Goal: Information Seeking & Learning: Learn about a topic

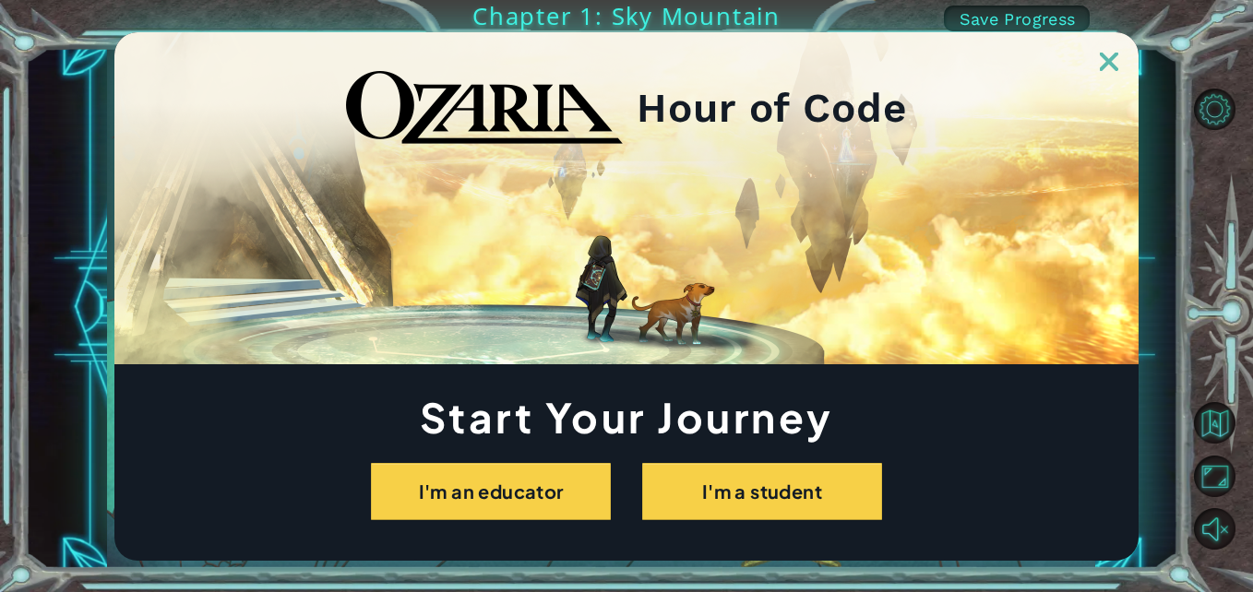
click at [1120, 57] on div at bounding box center [626, 51] width 1024 height 39
click at [1104, 61] on img at bounding box center [1109, 62] width 18 height 18
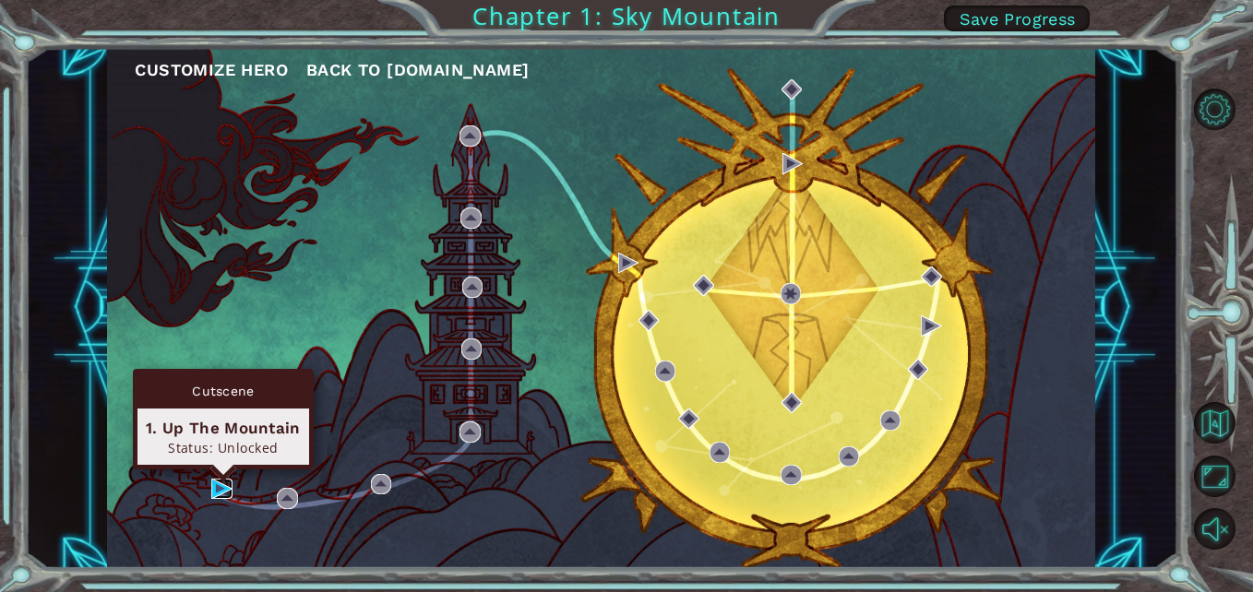
click at [229, 480] on img at bounding box center [221, 489] width 20 height 20
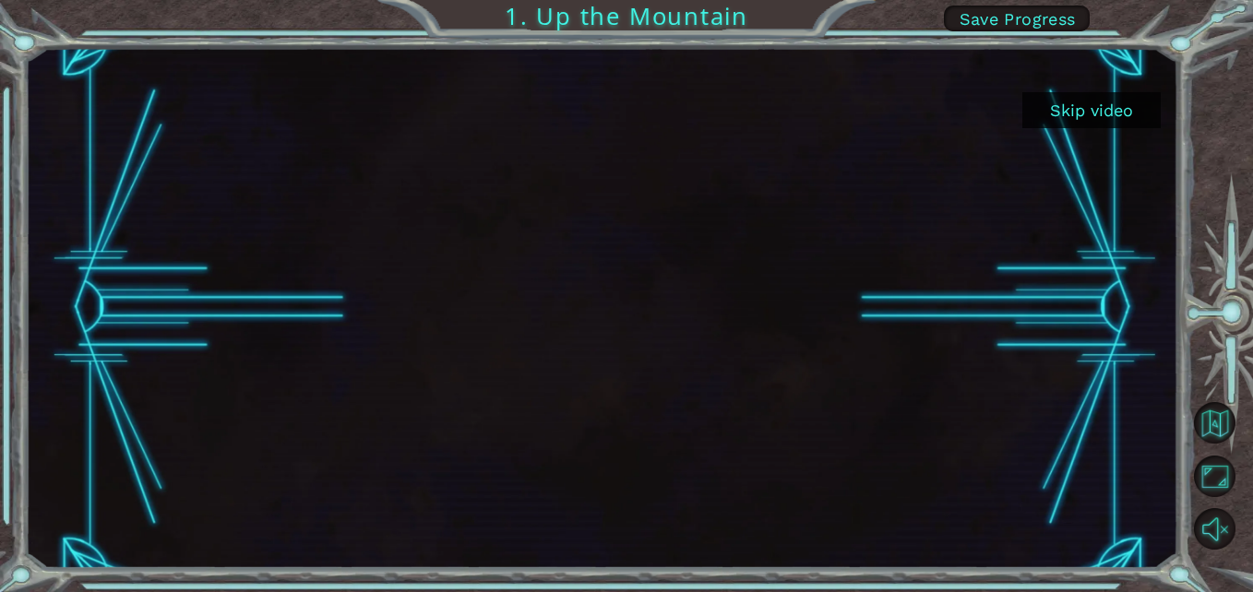
click at [1101, 110] on button "Skip video" at bounding box center [1091, 110] width 138 height 36
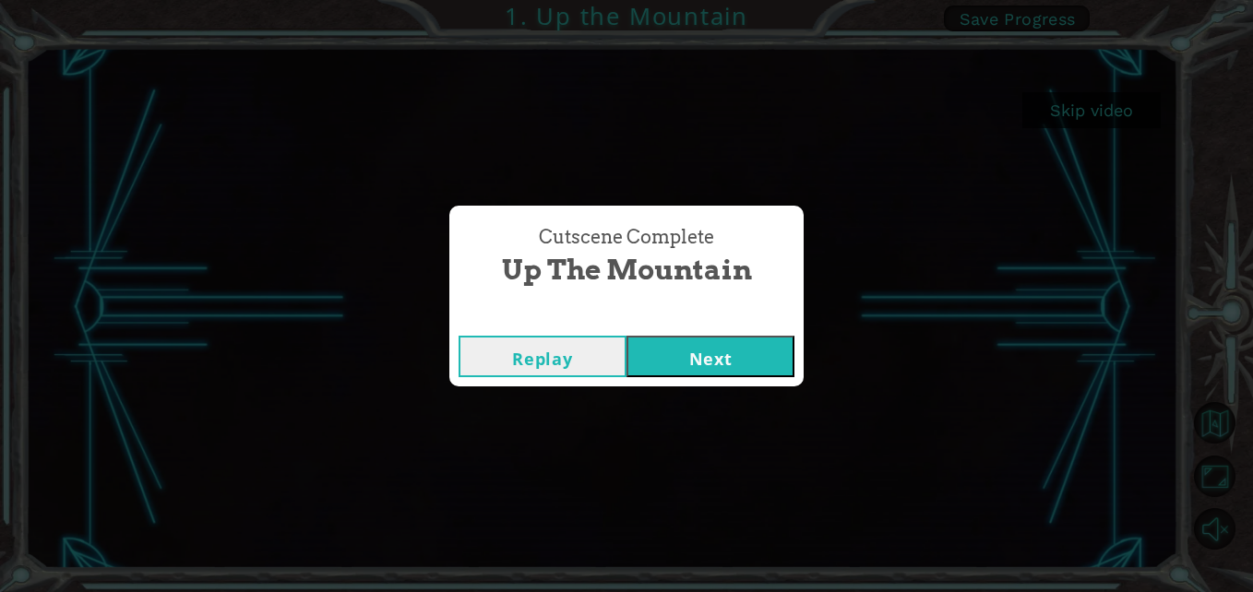
click at [715, 350] on button "Next" at bounding box center [710, 357] width 168 height 42
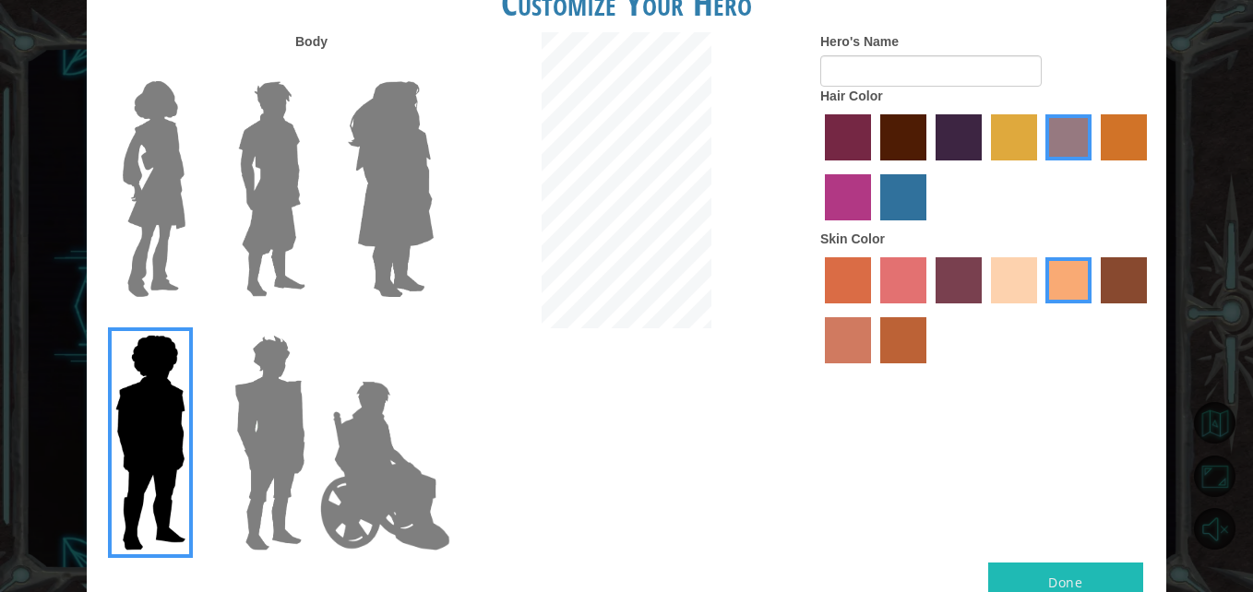
click at [268, 396] on img at bounding box center [270, 443] width 86 height 231
click at [313, 323] on input "Hero Garnet" at bounding box center [313, 323] width 0 height 0
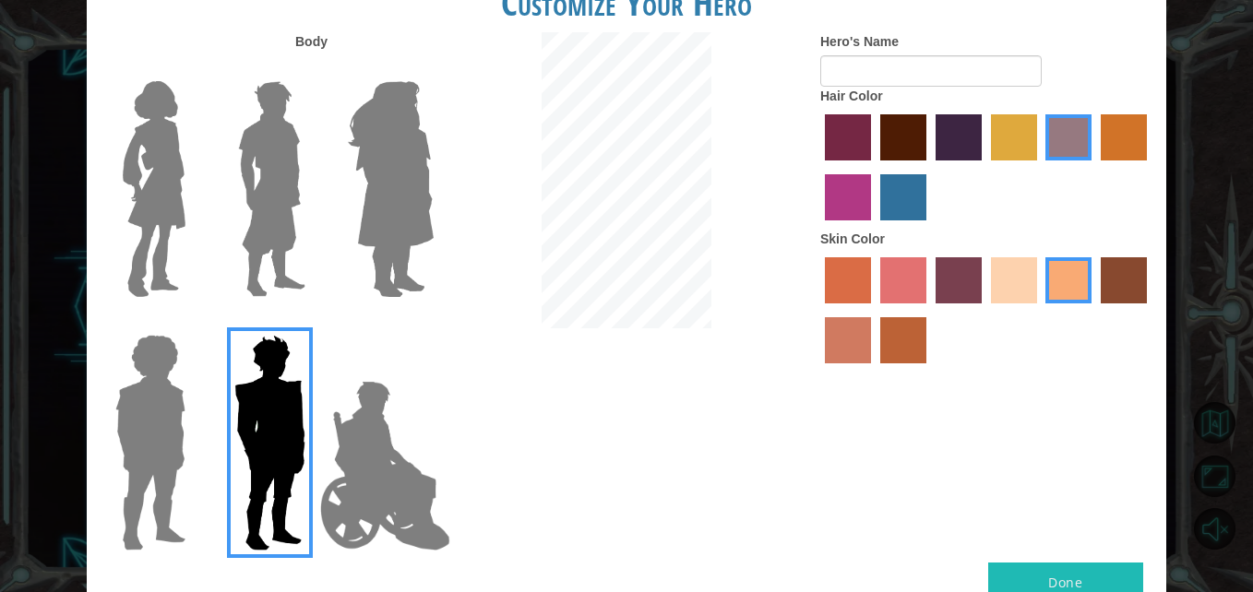
click at [299, 180] on img at bounding box center [272, 189] width 82 height 231
click at [313, 69] on input "Hero Lars" at bounding box center [313, 69] width 0 height 0
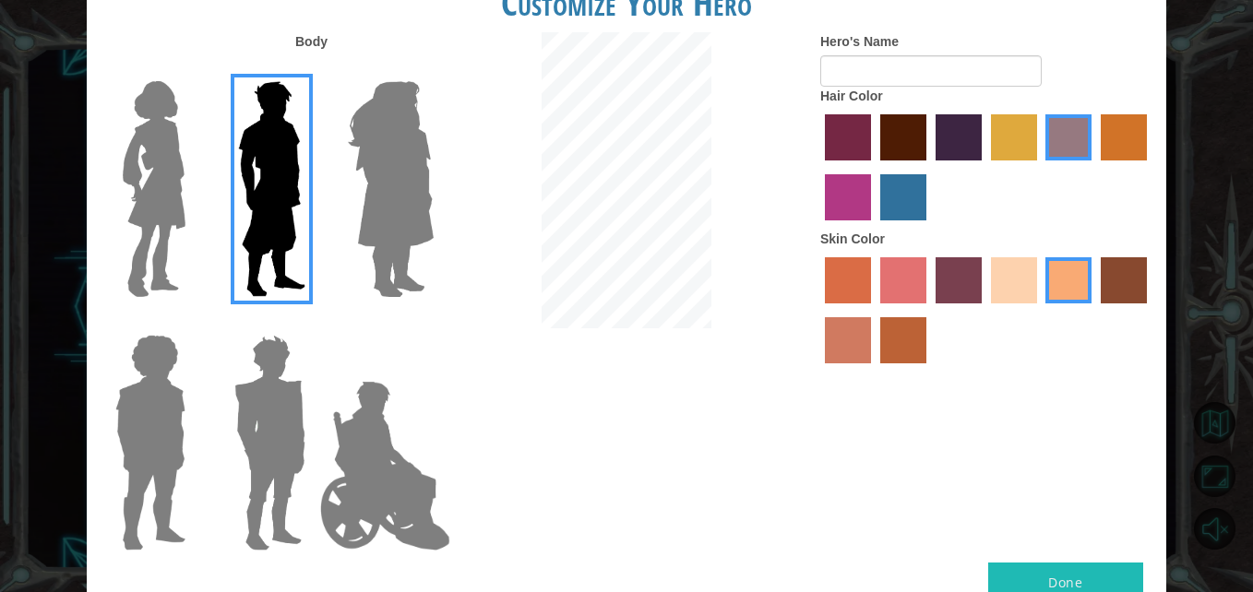
click at [1015, 127] on label "tulip tree hair color" at bounding box center [1014, 137] width 46 height 46
click at [984, 167] on input "tulip tree hair color" at bounding box center [984, 167] width 0 height 0
click at [1019, 272] on label "sandy beach skin color" at bounding box center [1014, 280] width 46 height 46
click at [984, 310] on input "sandy beach skin color" at bounding box center [984, 310] width 0 height 0
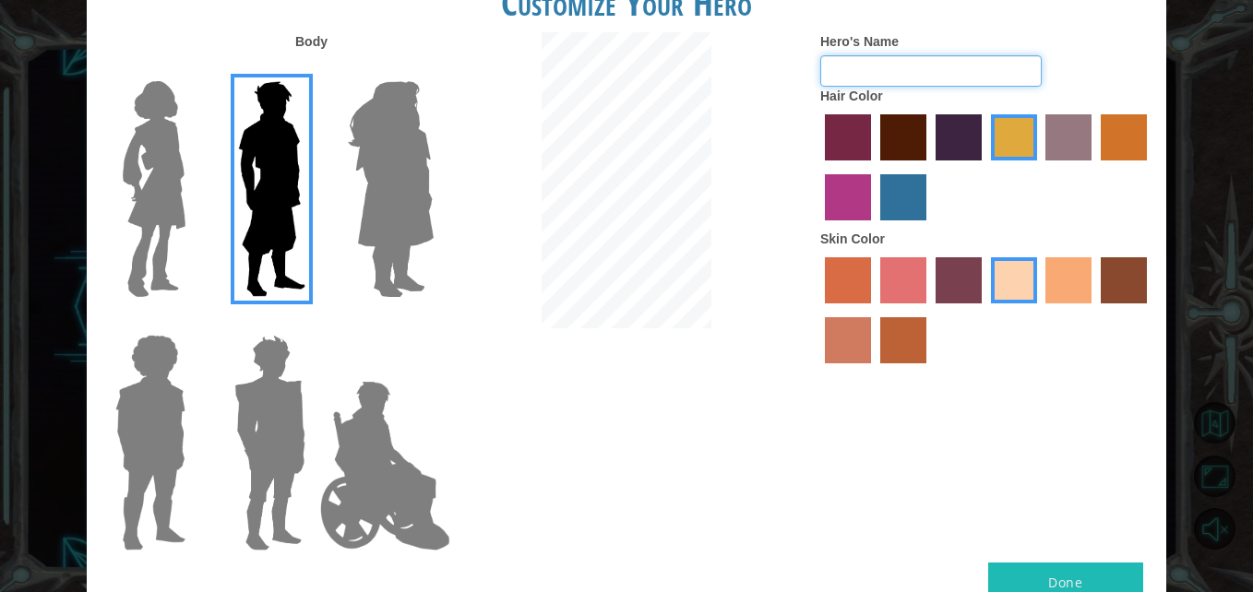
click at [848, 78] on input "Hero's Name" at bounding box center [930, 70] width 221 height 31
type input "ghgfdfghnjhgfdvbhgfdcfvgh"
click at [1067, 576] on button "Done" at bounding box center [1065, 584] width 155 height 42
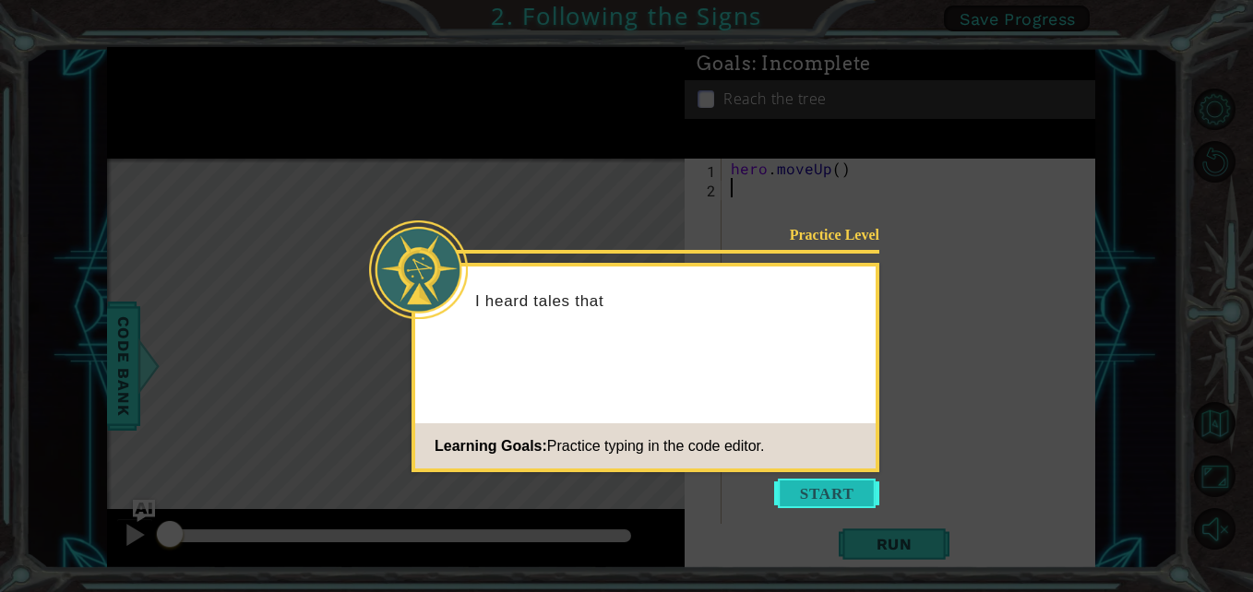
click at [835, 494] on button "Start" at bounding box center [826, 494] width 105 height 30
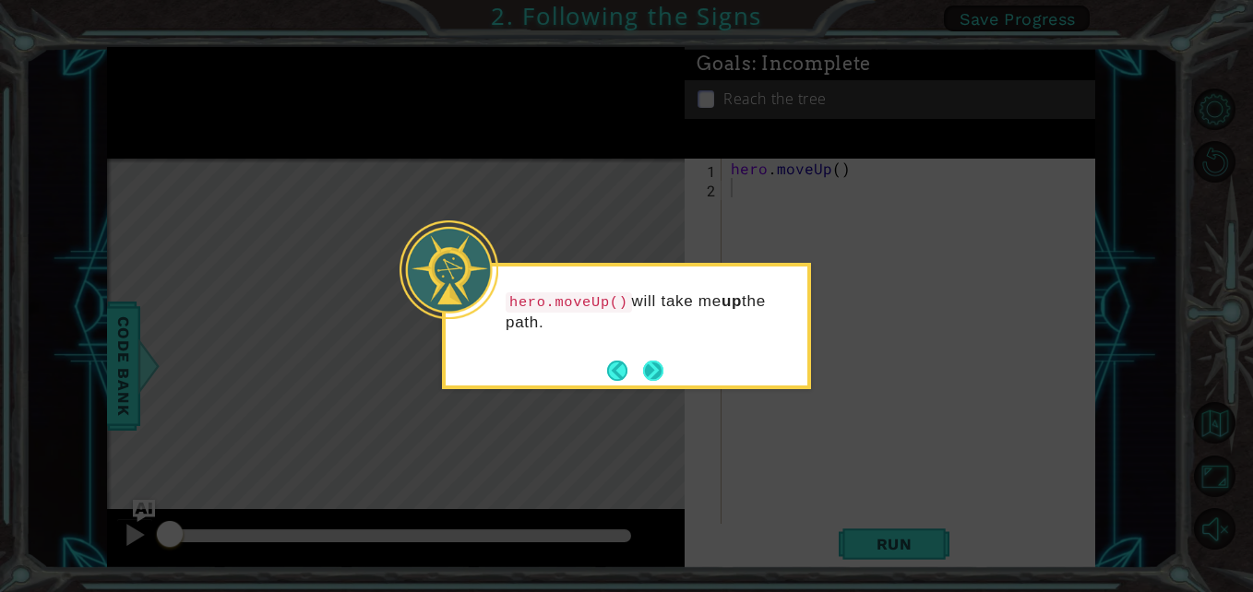
click at [657, 369] on button "Next" at bounding box center [653, 371] width 20 height 20
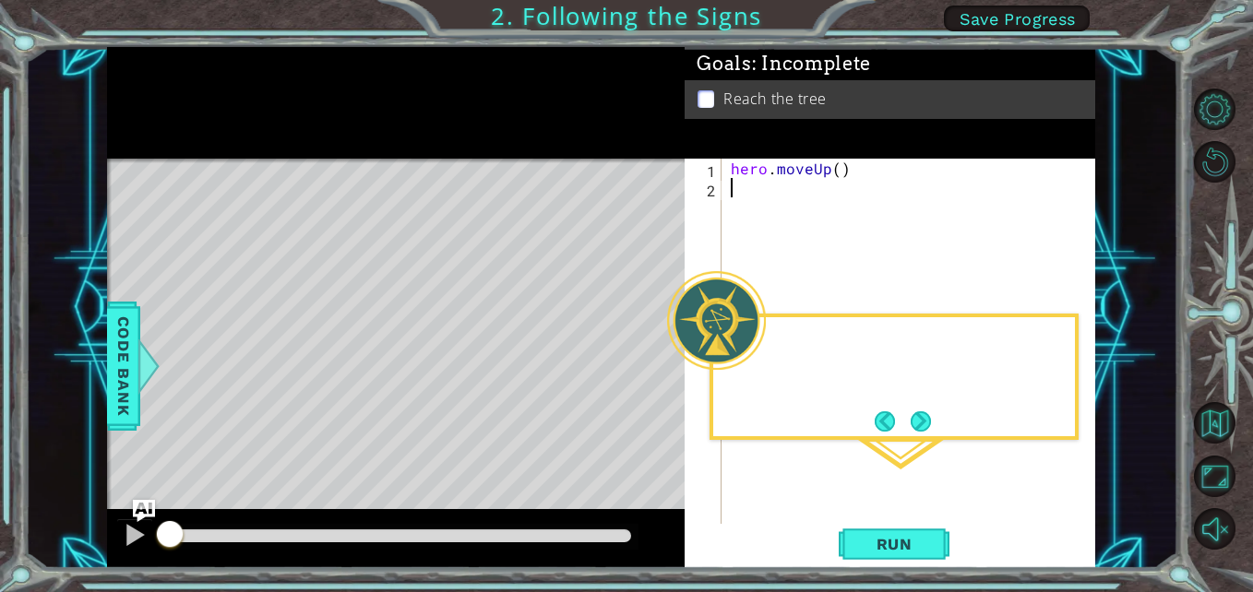
click at [657, 369] on div "Level Map" at bounding box center [533, 430] width 852 height 543
click at [903, 542] on span "Run" at bounding box center [894, 544] width 73 height 18
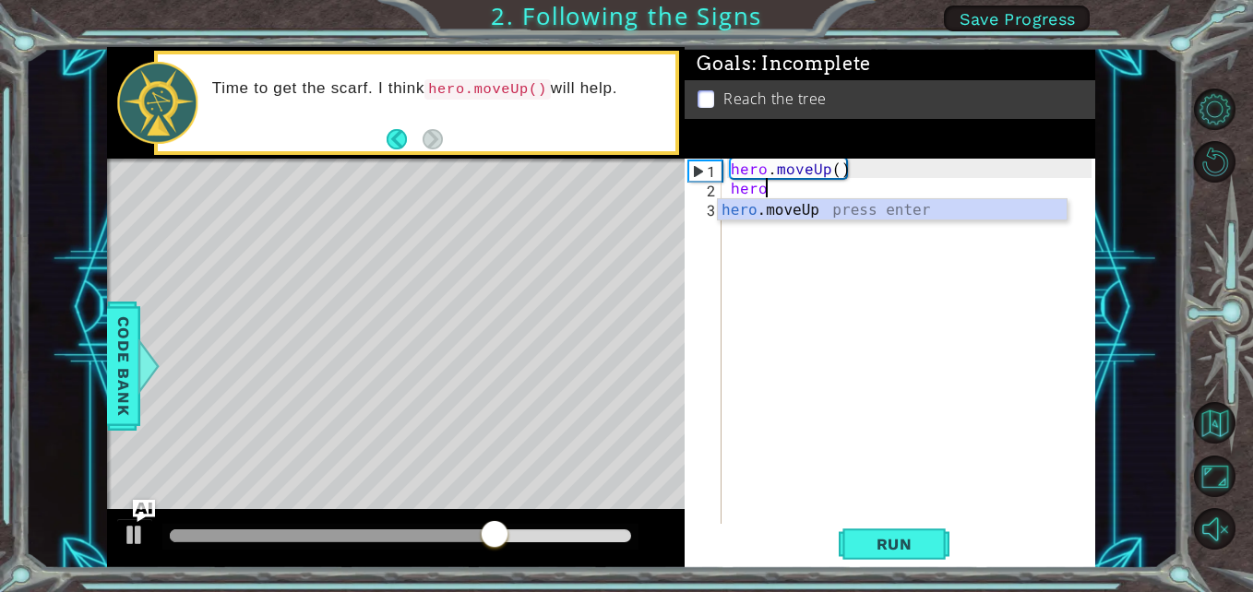
scroll to position [0, 2]
type textarea "hero"
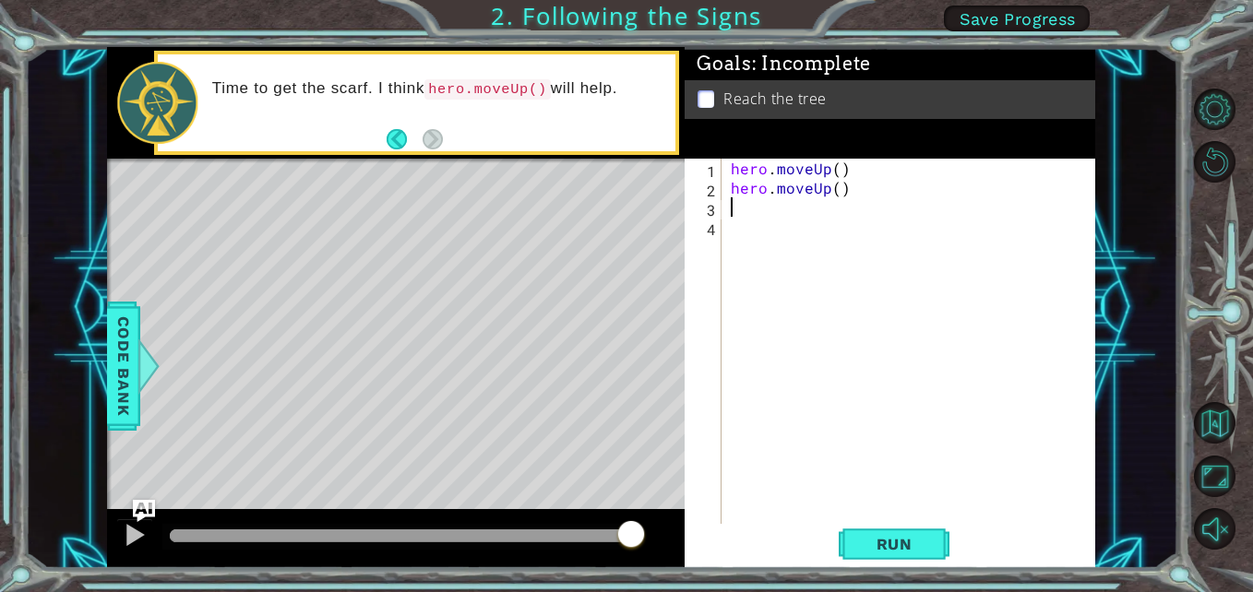
scroll to position [0, 0]
click at [733, 215] on div "hero . moveUp ( ) hero . moveUp ( )" at bounding box center [913, 362] width 373 height 407
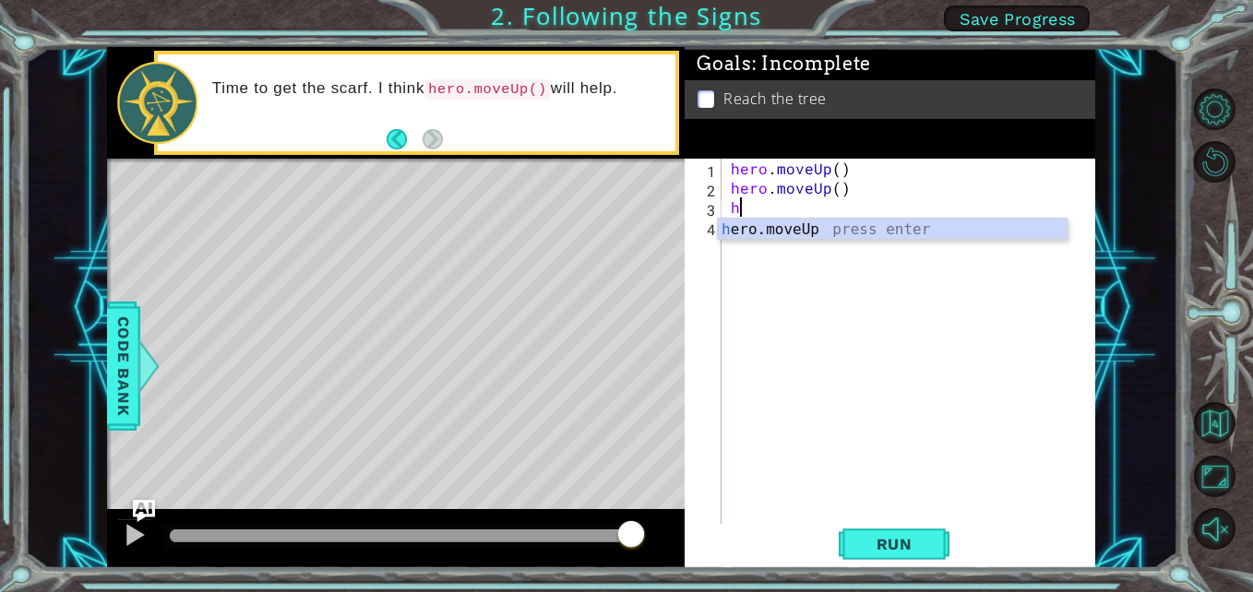
type textarea "he"
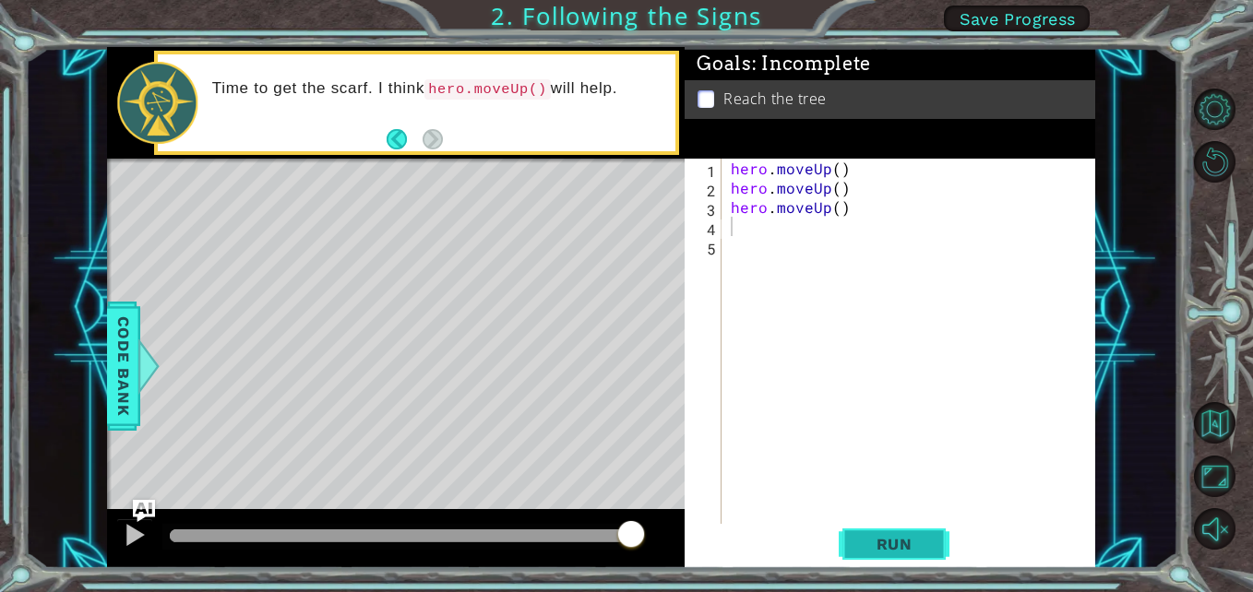
click at [876, 532] on button "Run" at bounding box center [894, 544] width 111 height 41
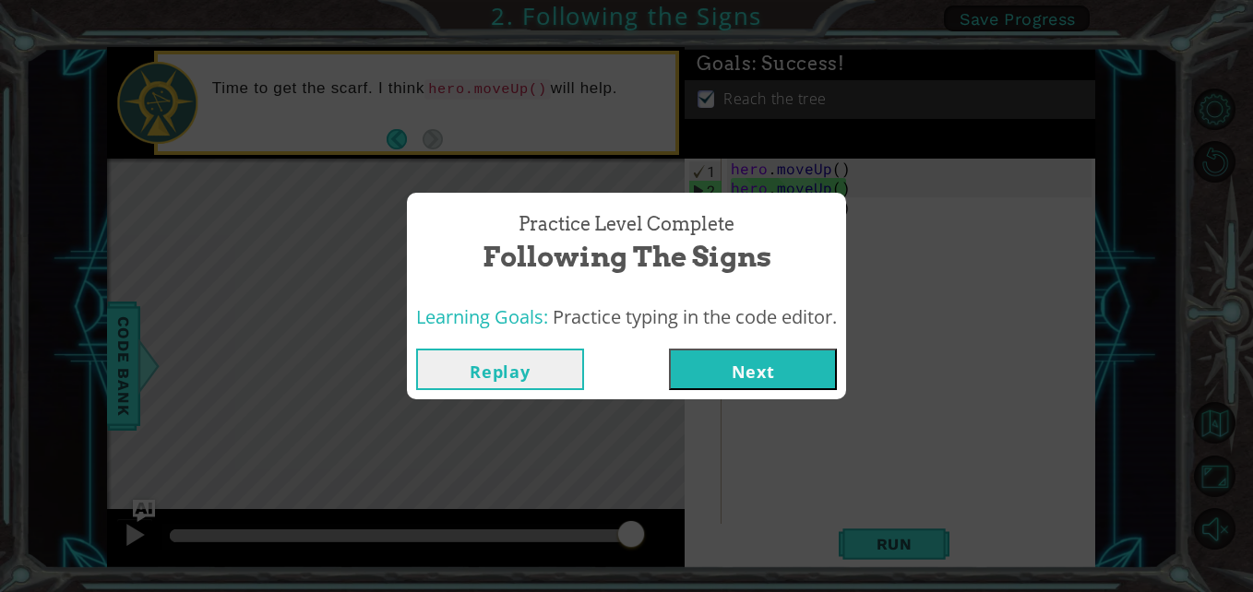
click at [764, 362] on button "Next" at bounding box center [753, 370] width 168 height 42
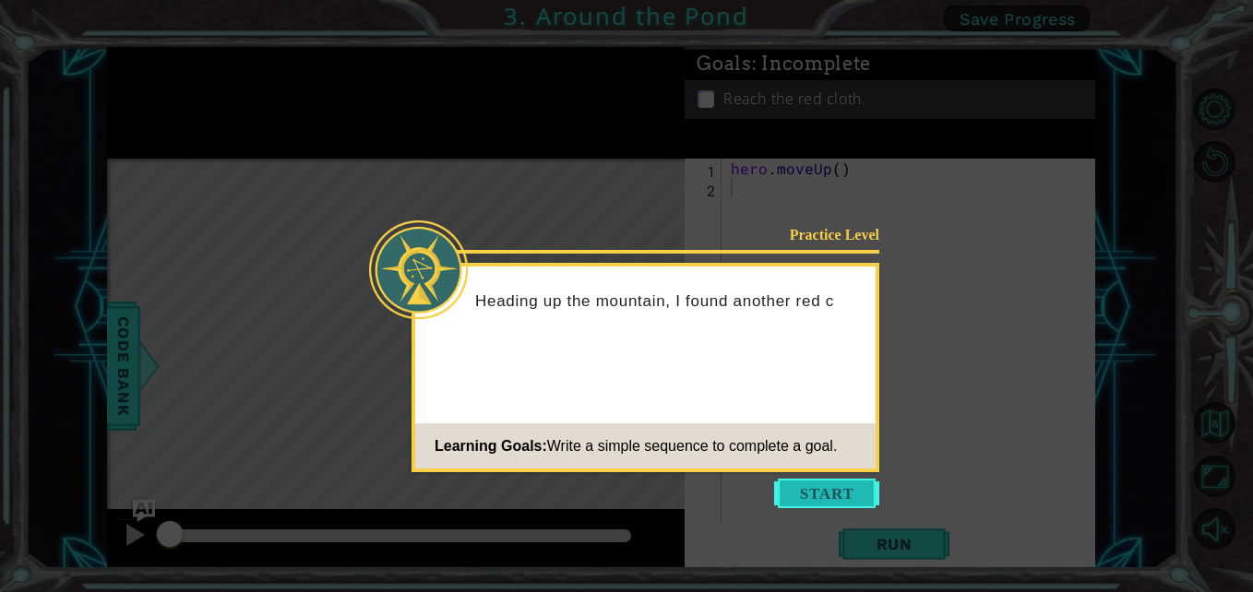
click at [834, 495] on button "Start" at bounding box center [826, 494] width 105 height 30
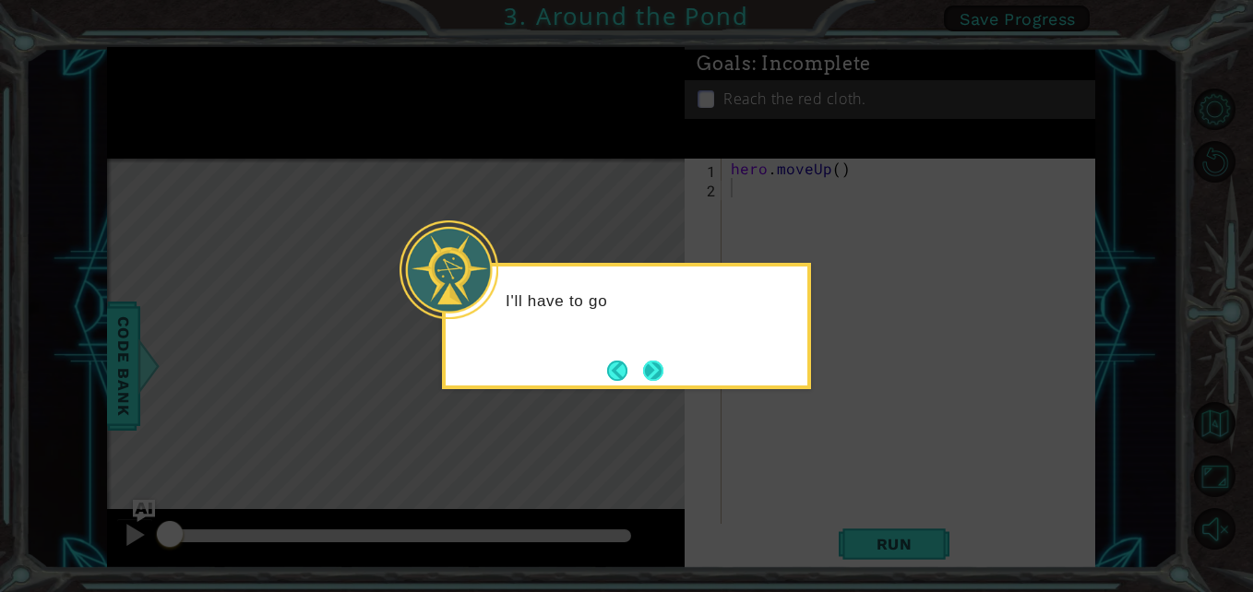
click at [656, 371] on button "Next" at bounding box center [653, 371] width 20 height 20
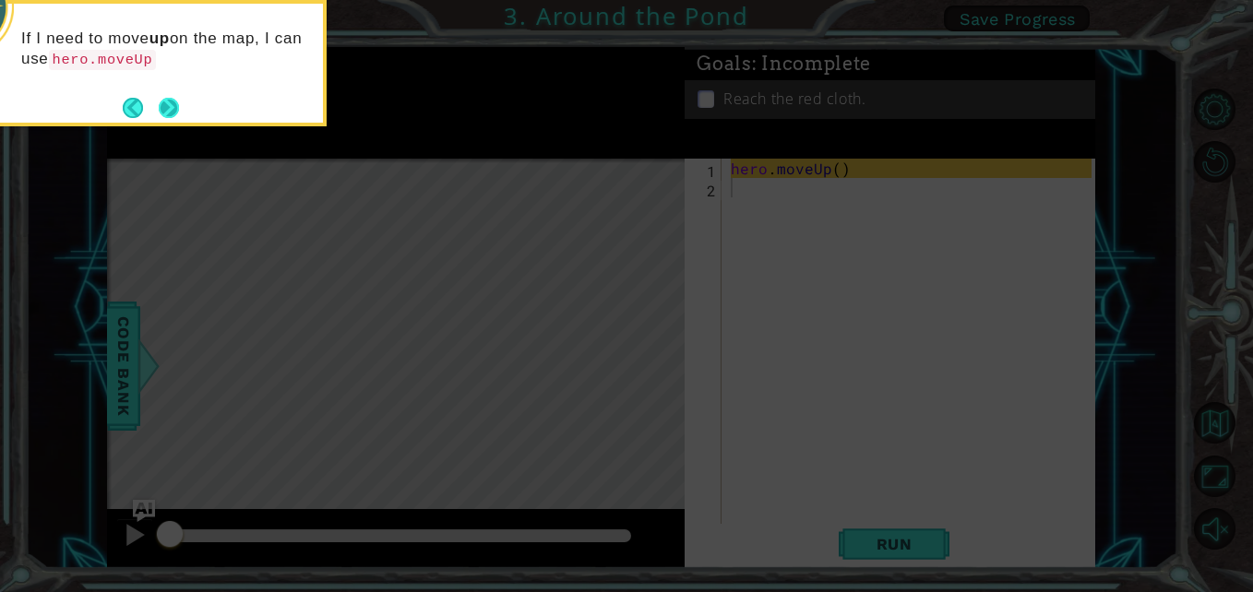
click at [177, 108] on button "Next" at bounding box center [169, 108] width 20 height 20
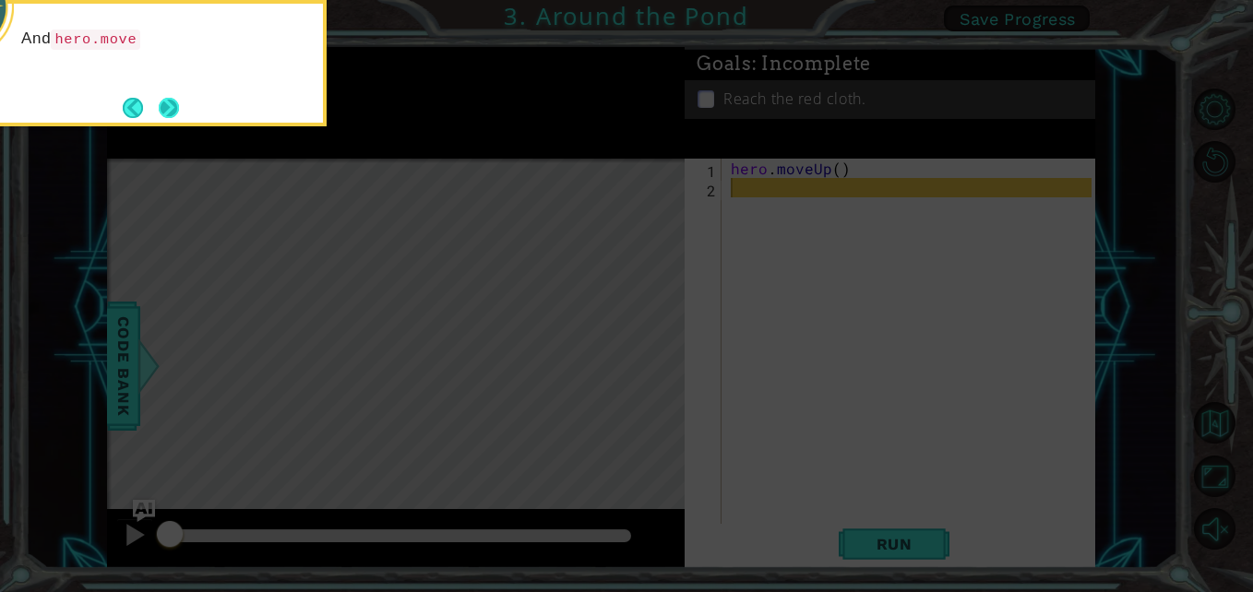
click at [172, 108] on button "Next" at bounding box center [169, 108] width 20 height 20
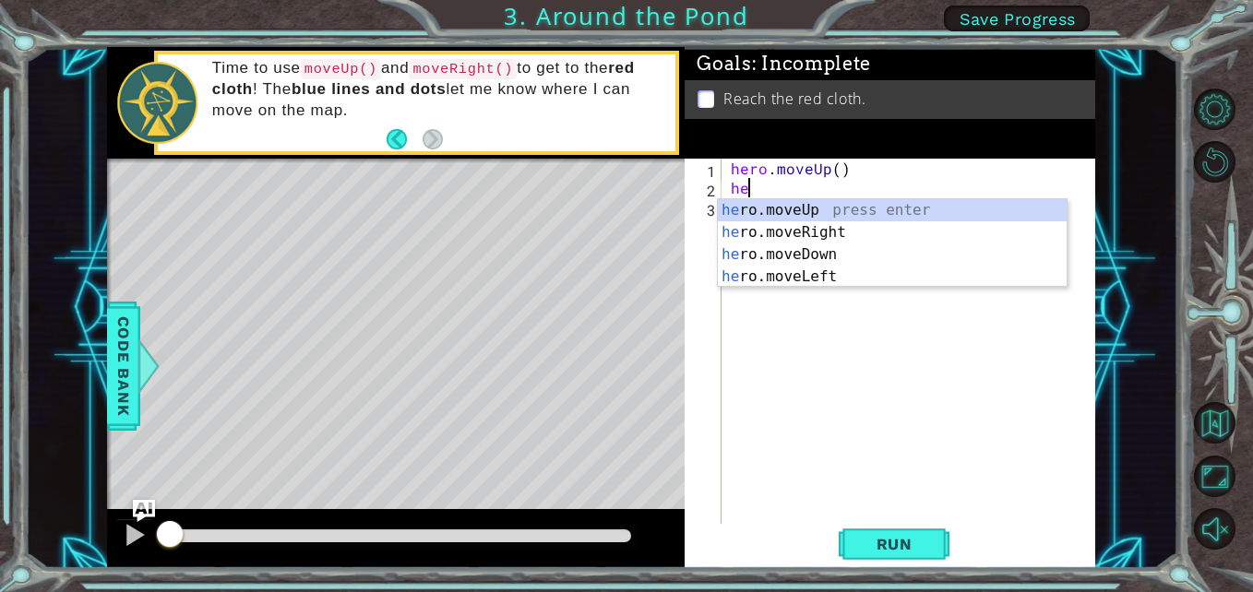
scroll to position [0, 1]
type textarea "hero"
click at [781, 231] on div "hero .moveUp press enter hero .moveRight press enter hero .moveDown press enter…" at bounding box center [892, 265] width 349 height 133
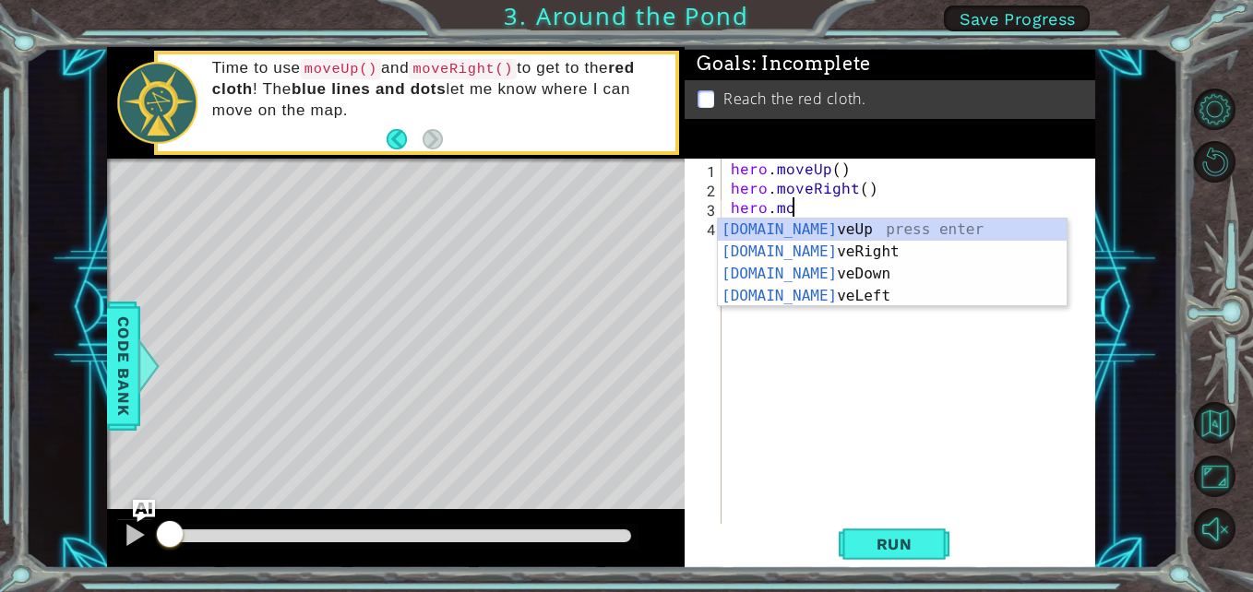
scroll to position [0, 4]
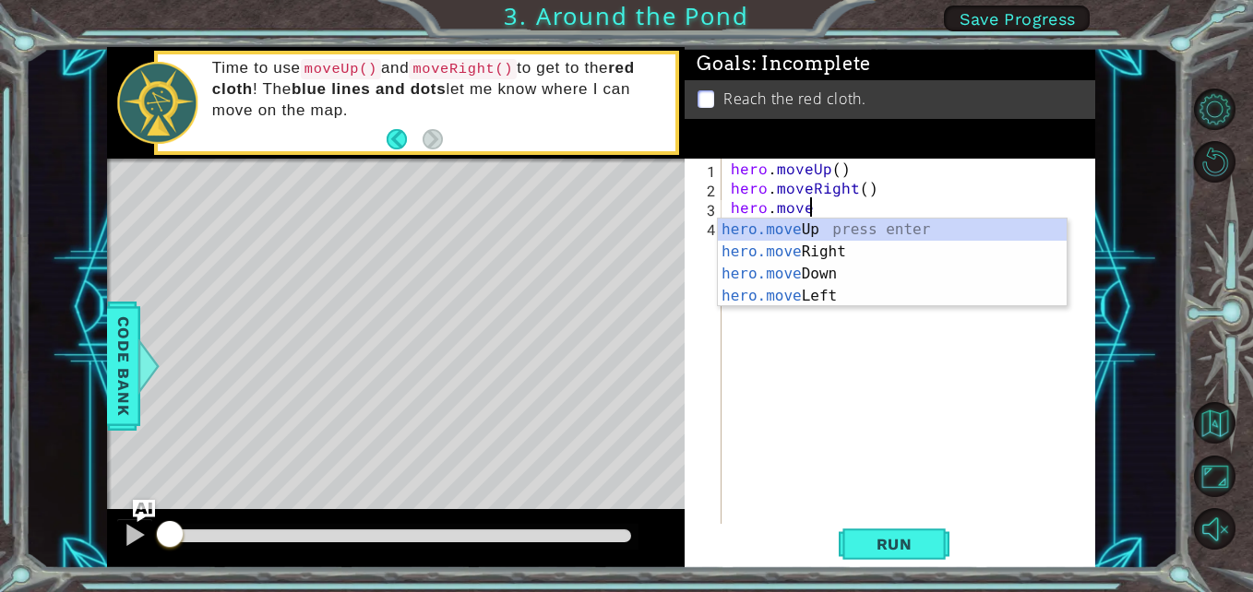
type textarea "hero.moveu"
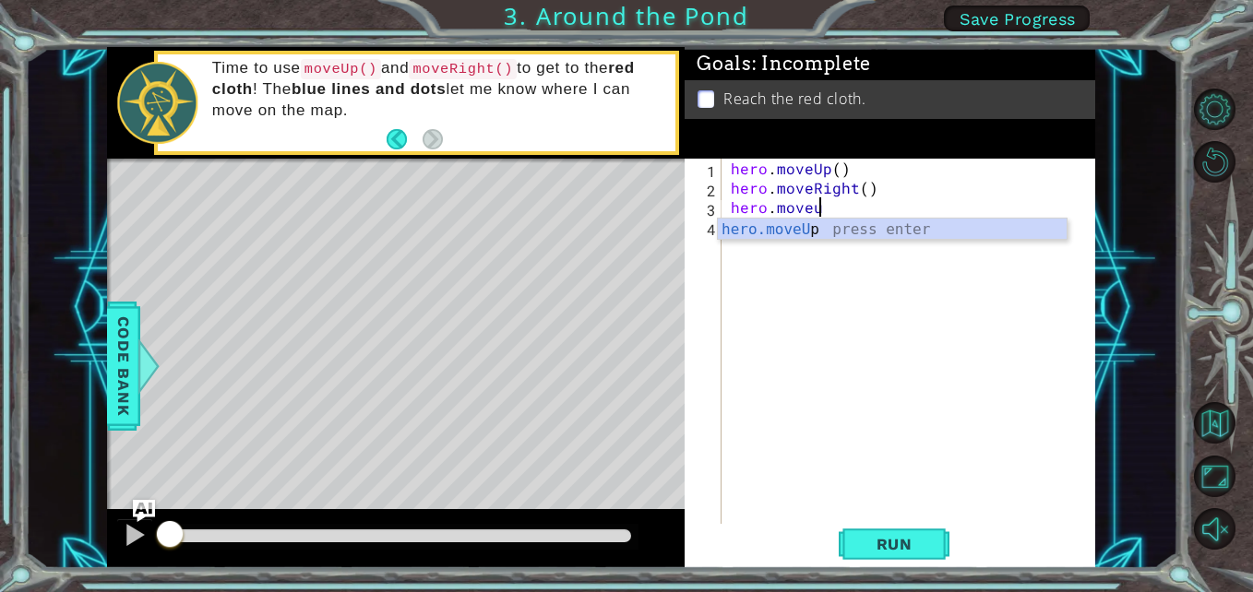
scroll to position [0, 5]
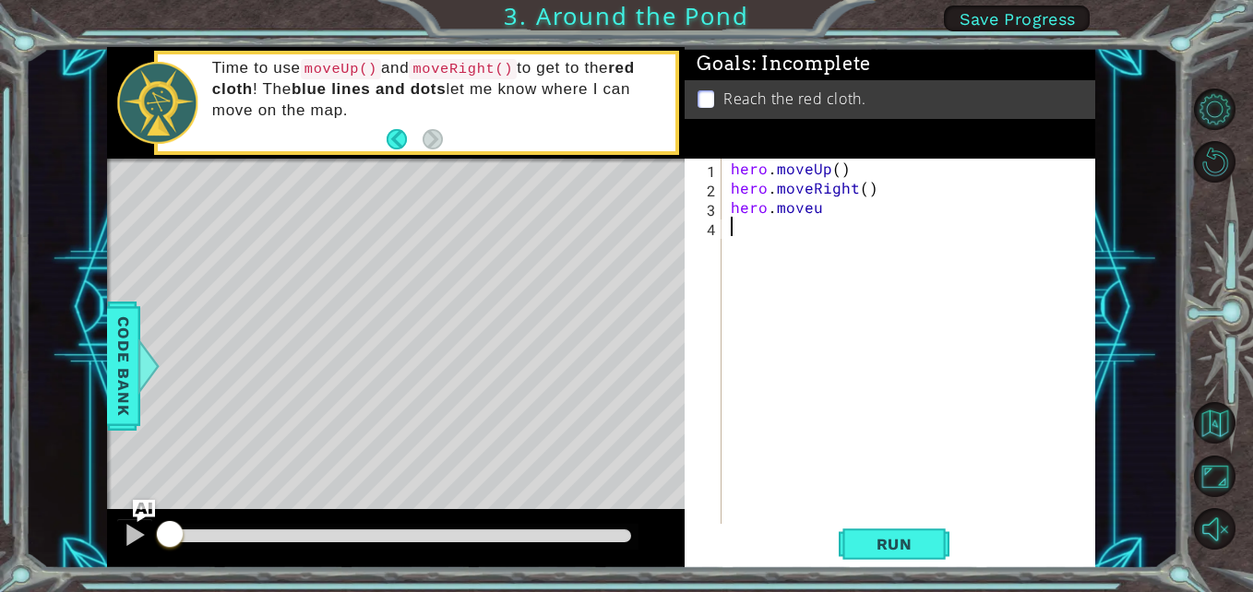
click at [877, 240] on div "hero . moveUp ( ) hero . moveRight ( ) hero . moveu" at bounding box center [913, 362] width 373 height 407
click at [820, 211] on div "hero . moveUp ( ) hero . moveRight ( ) hero . moveu" at bounding box center [913, 362] width 373 height 407
click at [888, 534] on button "Run" at bounding box center [894, 544] width 111 height 41
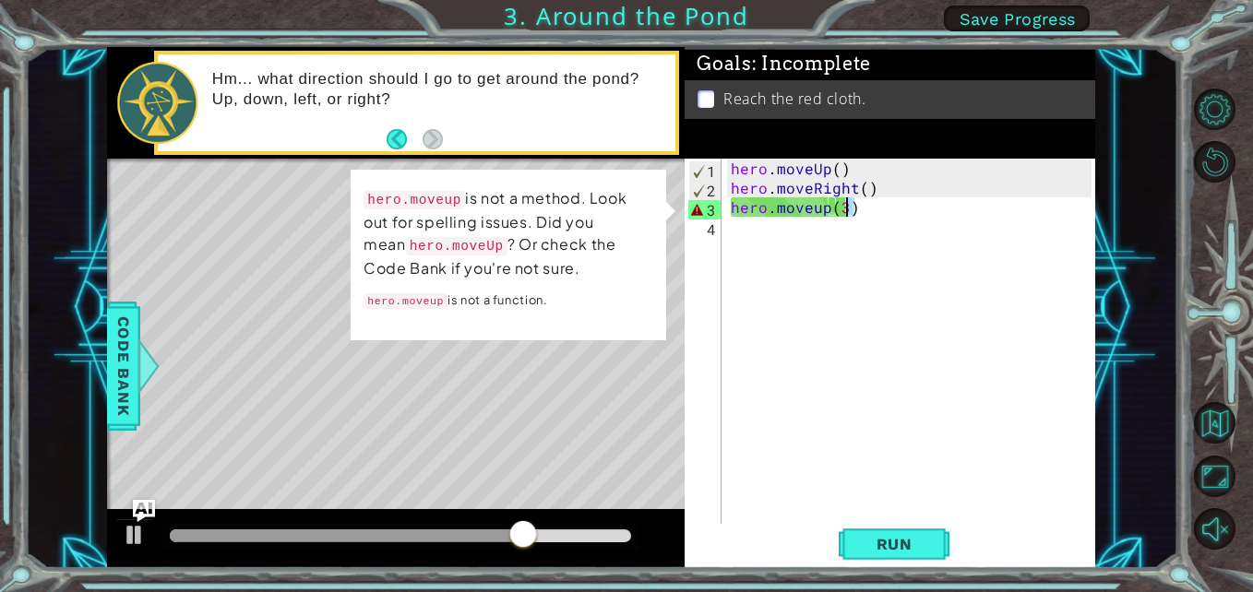
drag, startPoint x: 855, startPoint y: 210, endPoint x: 844, endPoint y: 209, distance: 11.1
click at [844, 209] on div "hero . moveUp ( ) hero . moveRight ( ) hero . moveup ( 3 )" at bounding box center [913, 362] width 373 height 407
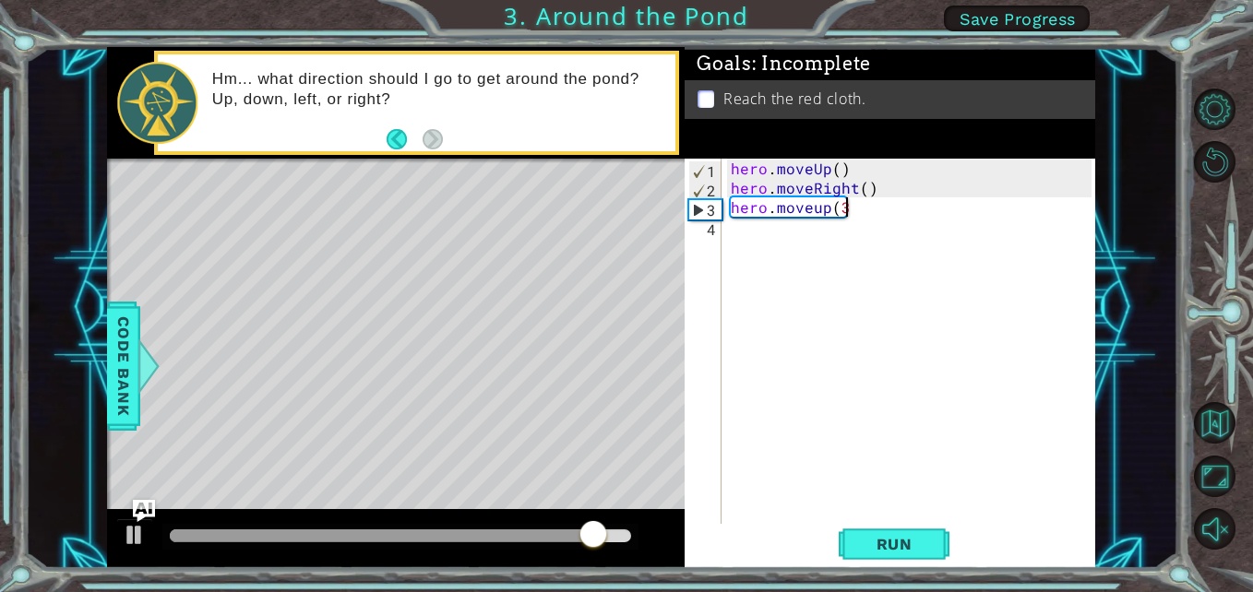
scroll to position [0, 6]
type textarea "hero.moveup"
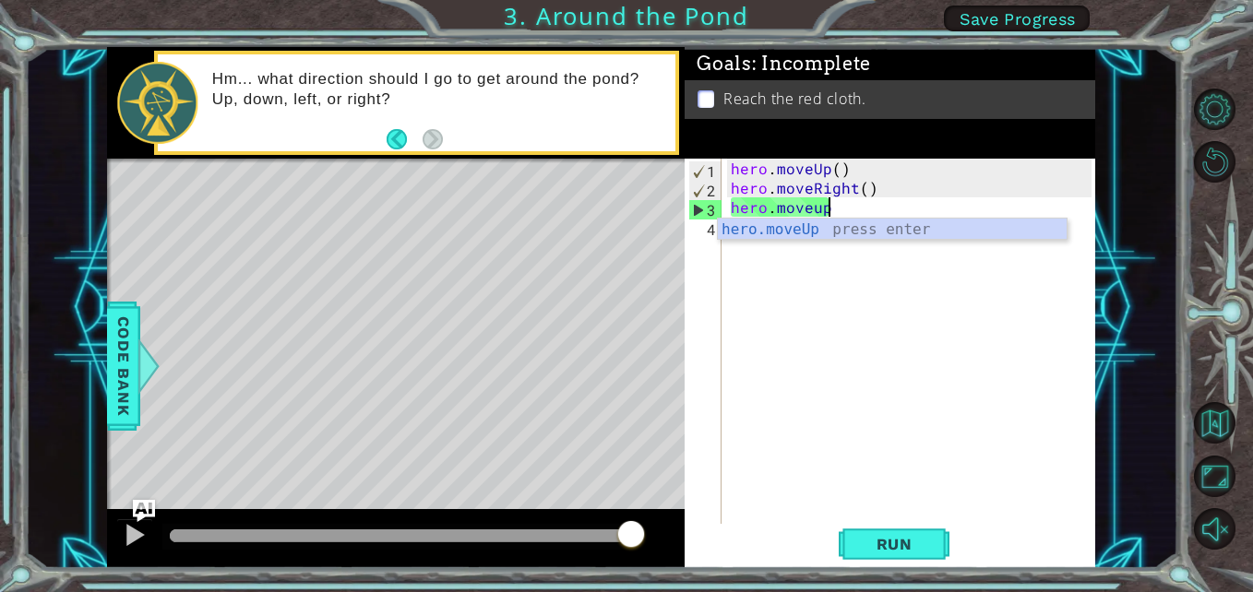
scroll to position [0, 0]
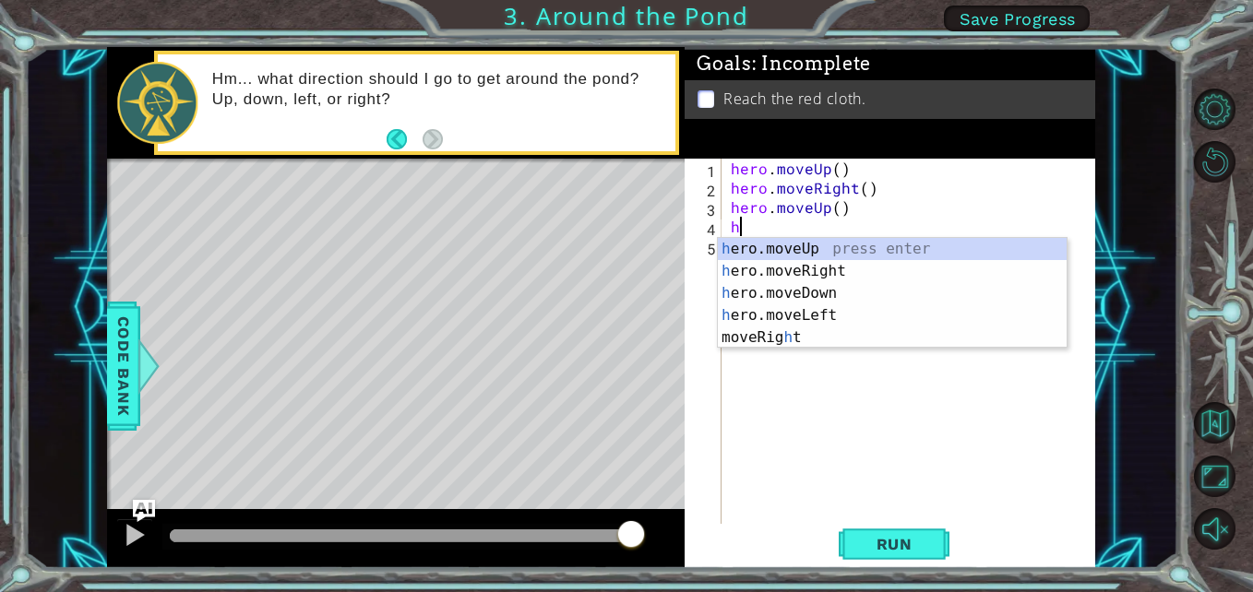
type textarea "he"
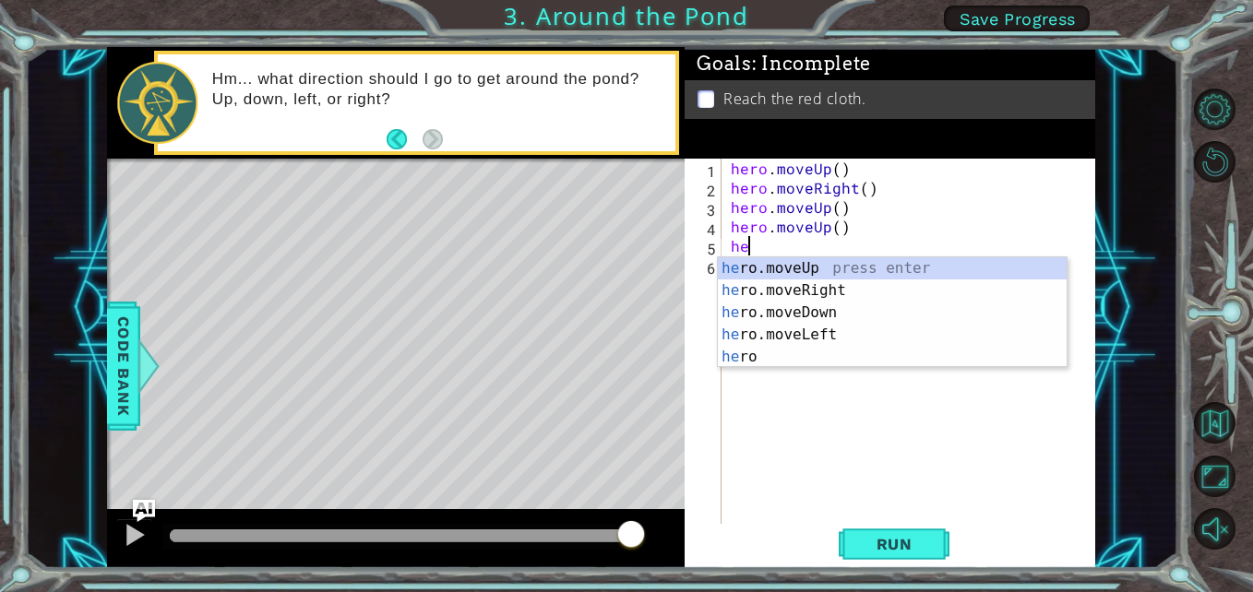
type textarea "her"
click at [777, 268] on div "her o.moveUp press enter her o.moveRight press enter her o.moveDown press enter…" at bounding box center [892, 334] width 349 height 155
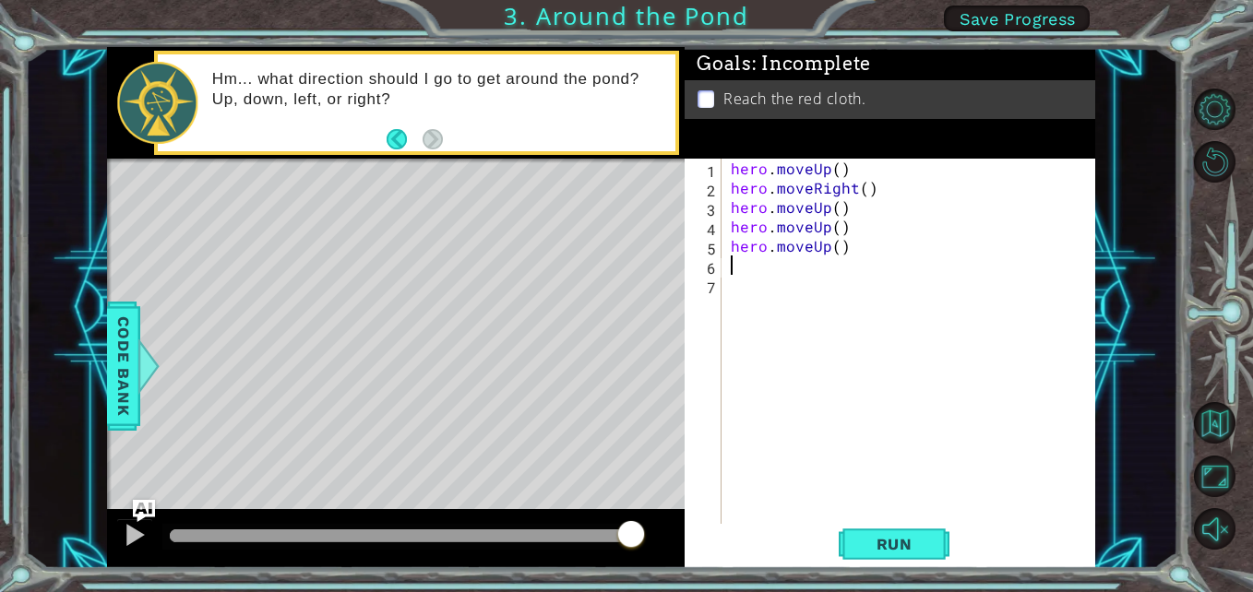
scroll to position [0, 0]
click at [931, 530] on button "Run" at bounding box center [894, 544] width 111 height 41
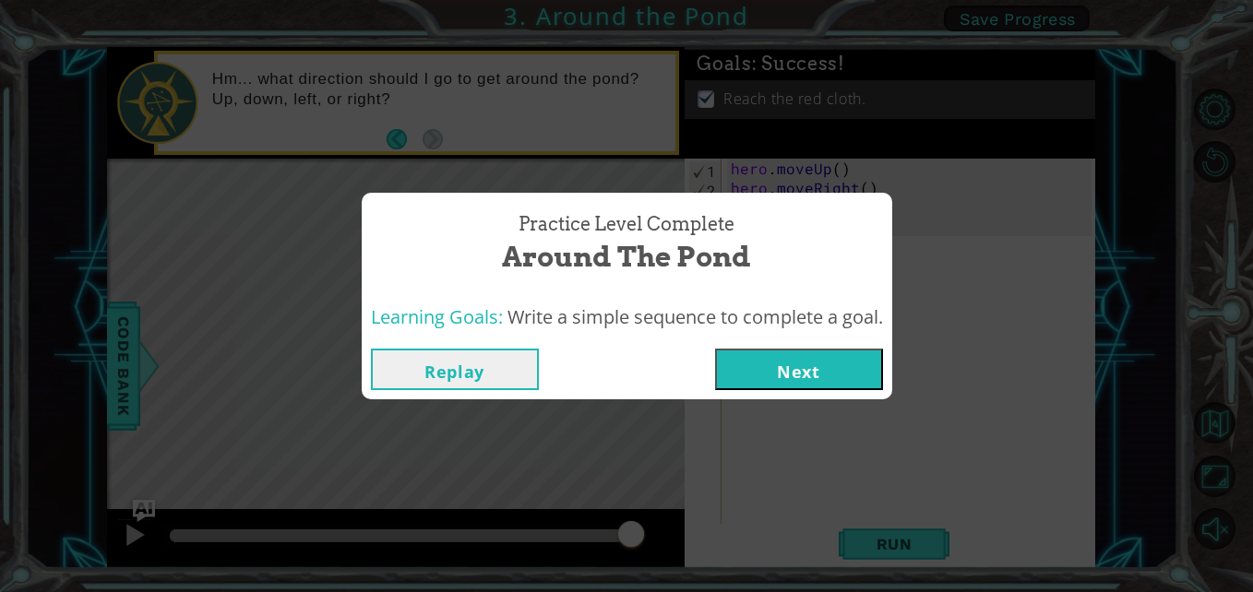
click at [796, 380] on button "Next" at bounding box center [799, 370] width 168 height 42
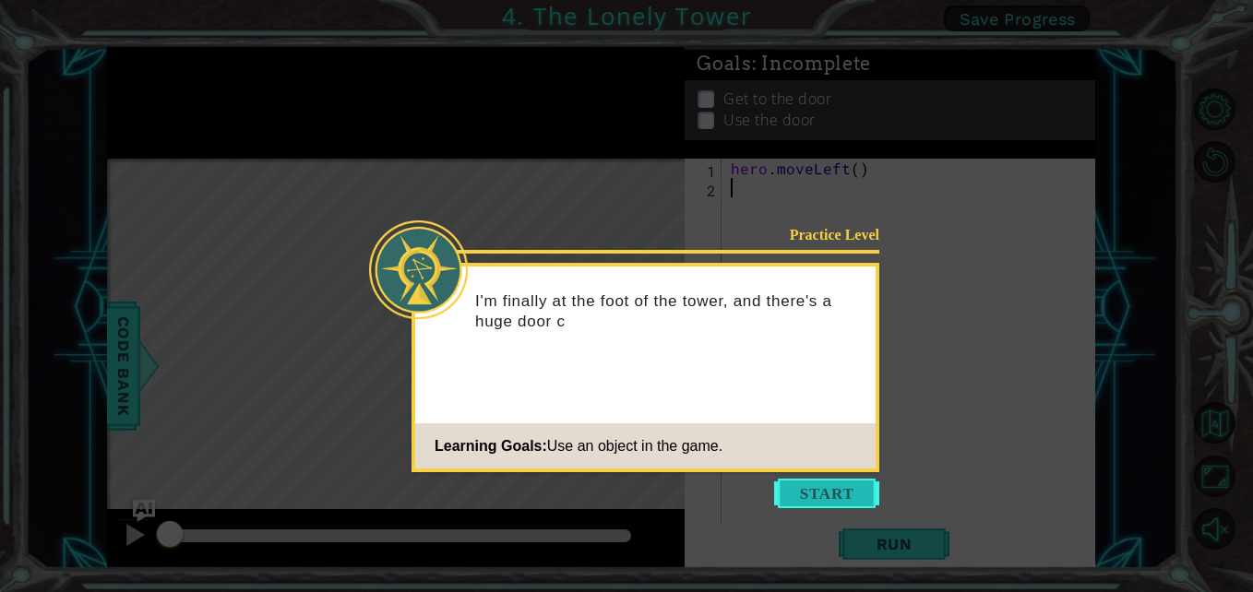
click at [852, 497] on button "Start" at bounding box center [826, 494] width 105 height 30
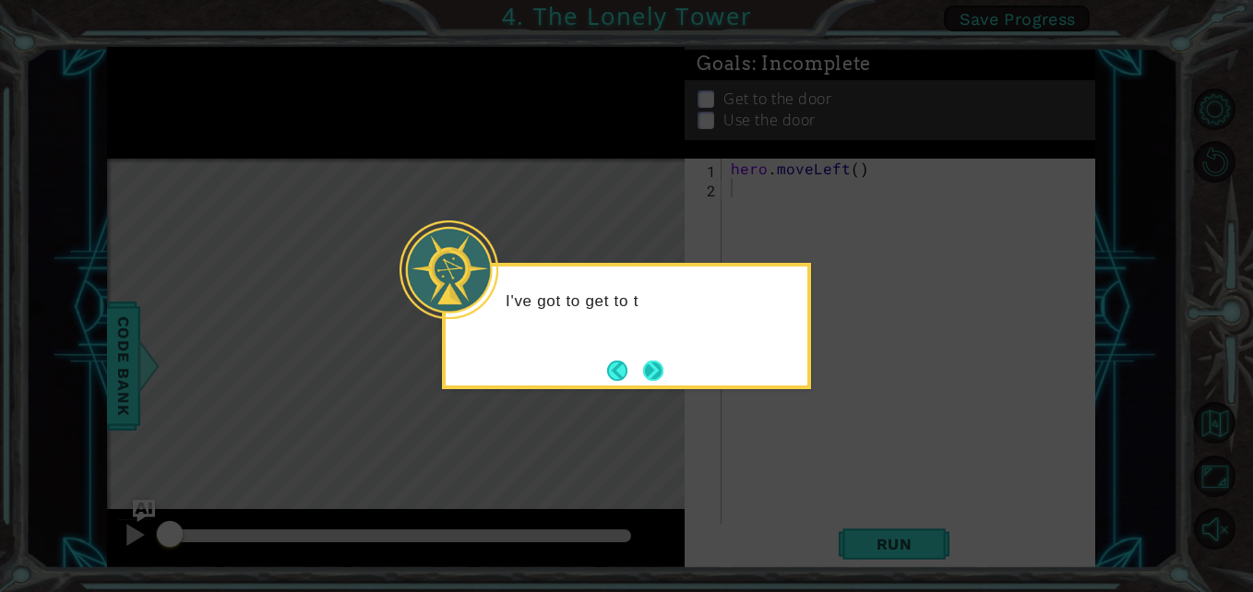
click at [645, 366] on button "Next" at bounding box center [653, 371] width 20 height 20
click at [661, 372] on button "Next" at bounding box center [653, 371] width 20 height 20
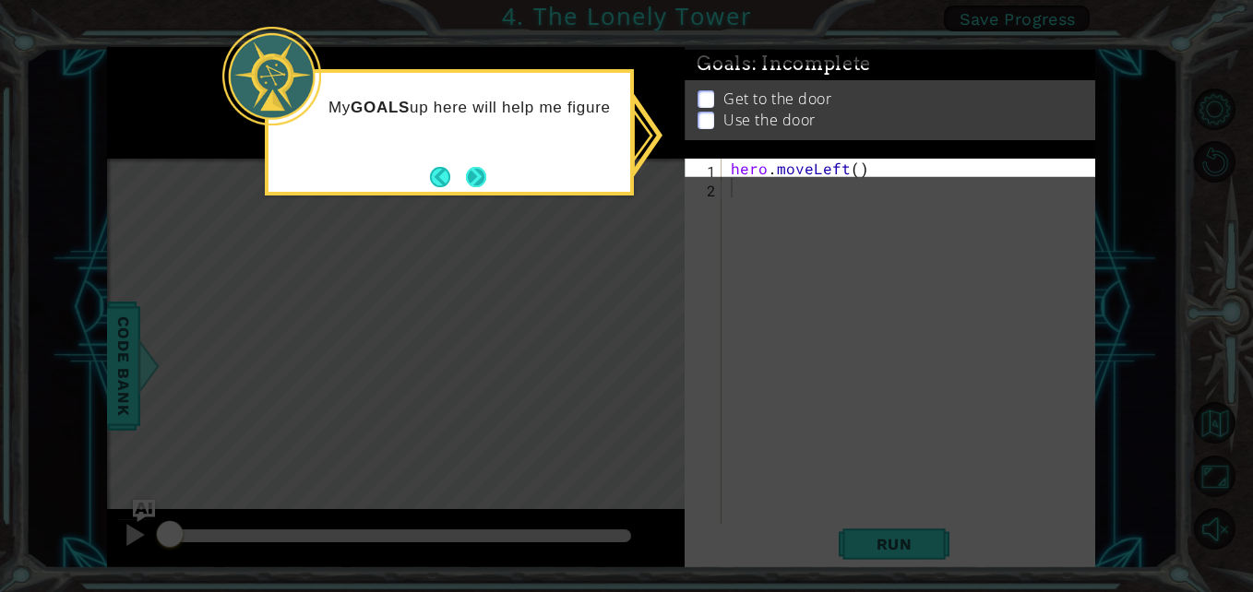
click at [475, 173] on button "Next" at bounding box center [476, 177] width 20 height 20
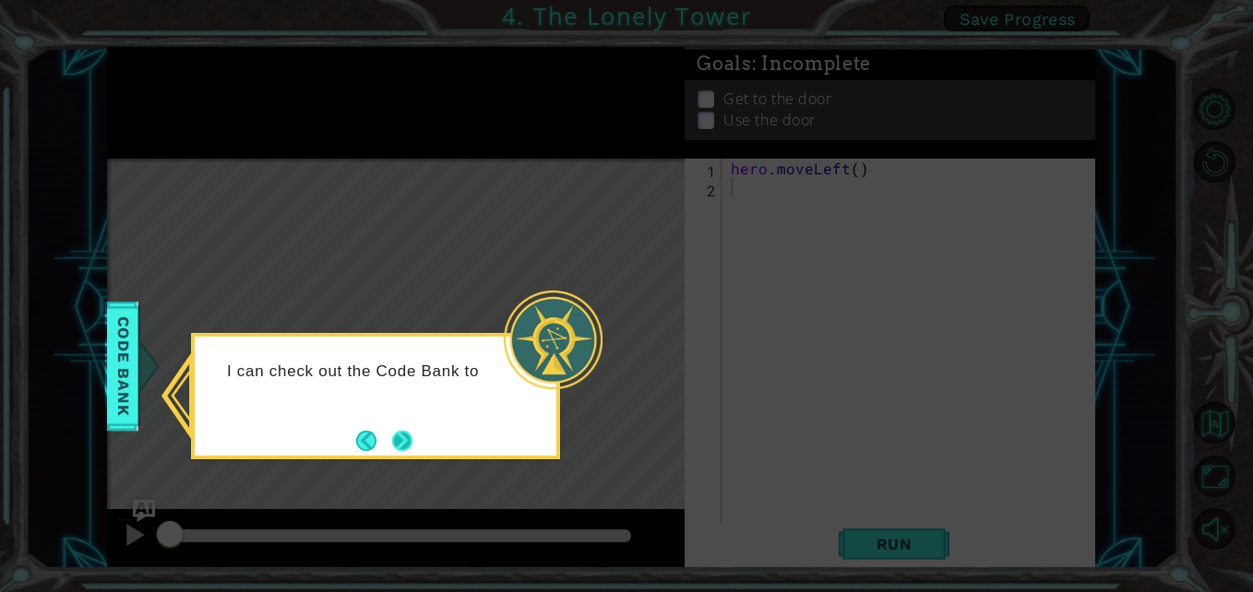
click at [403, 430] on button "Next" at bounding box center [401, 440] width 21 height 21
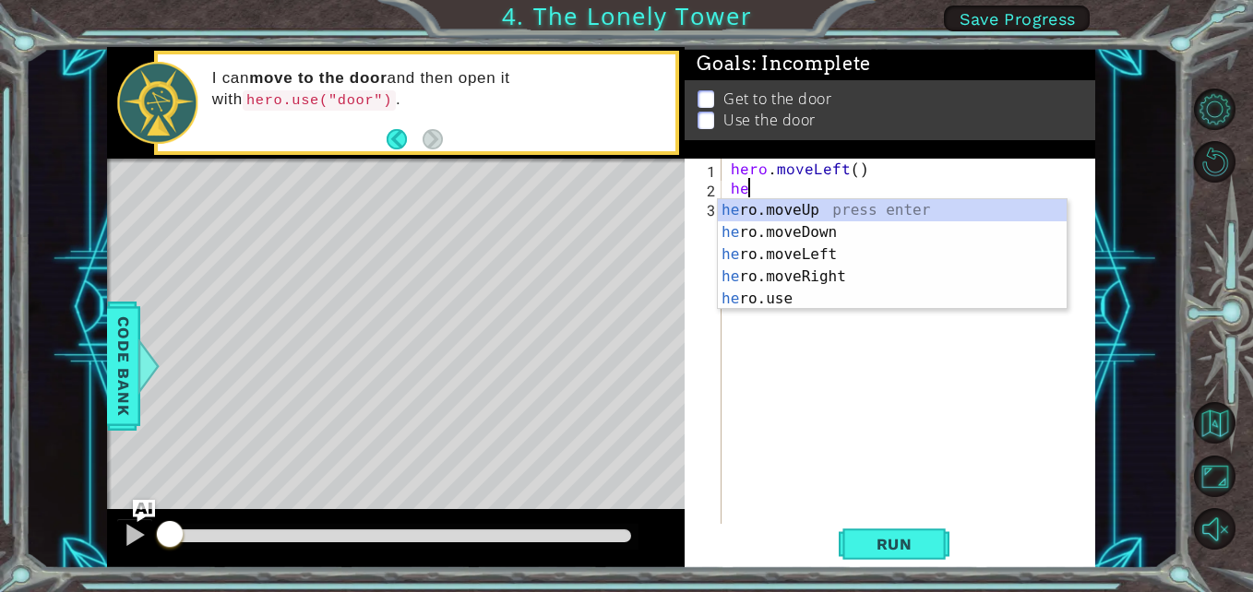
scroll to position [0, 1]
type textarea "hero"
click at [808, 256] on div "hero .moveUp press enter hero .moveDown press enter hero .moveLeft press enter …" at bounding box center [892, 276] width 349 height 155
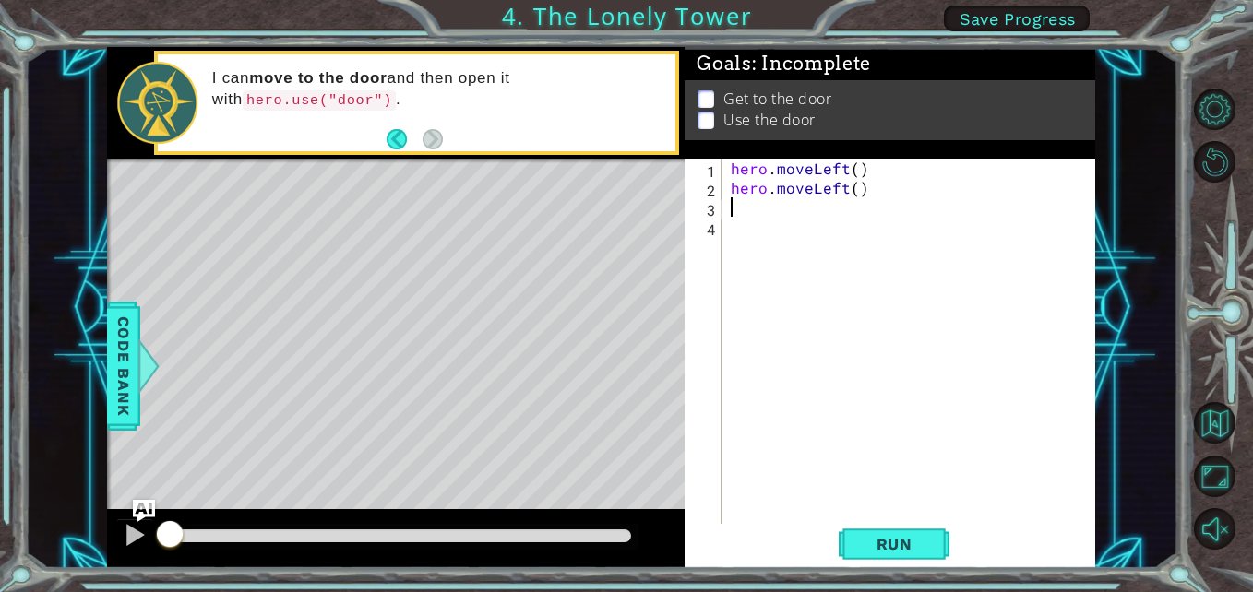
scroll to position [0, 0]
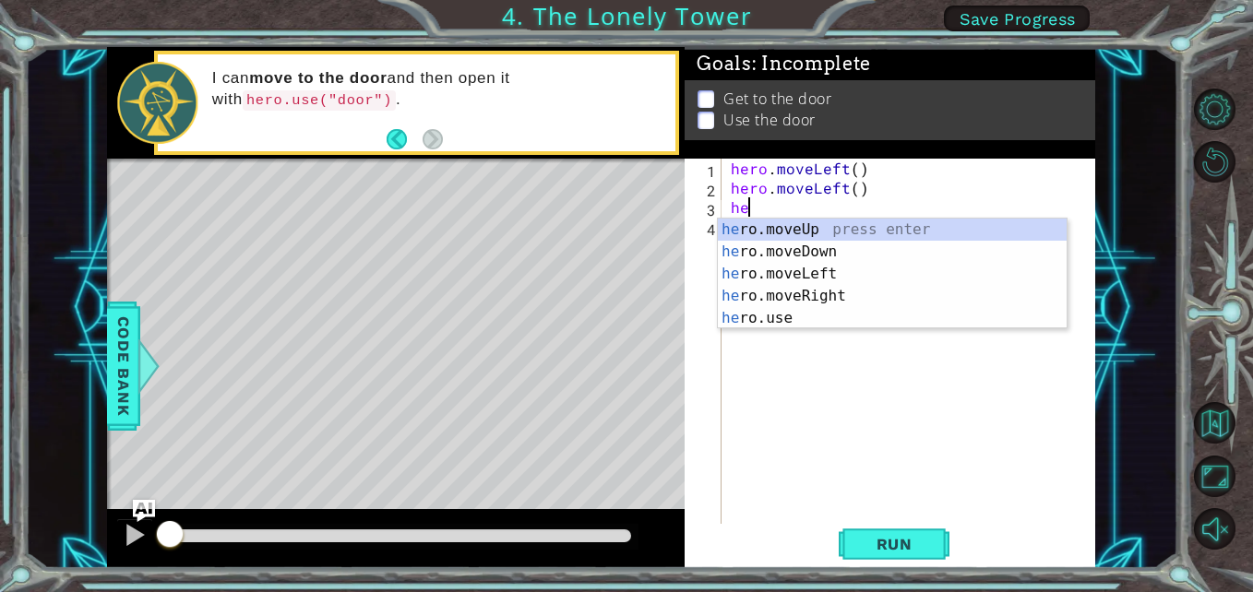
type textarea "her"
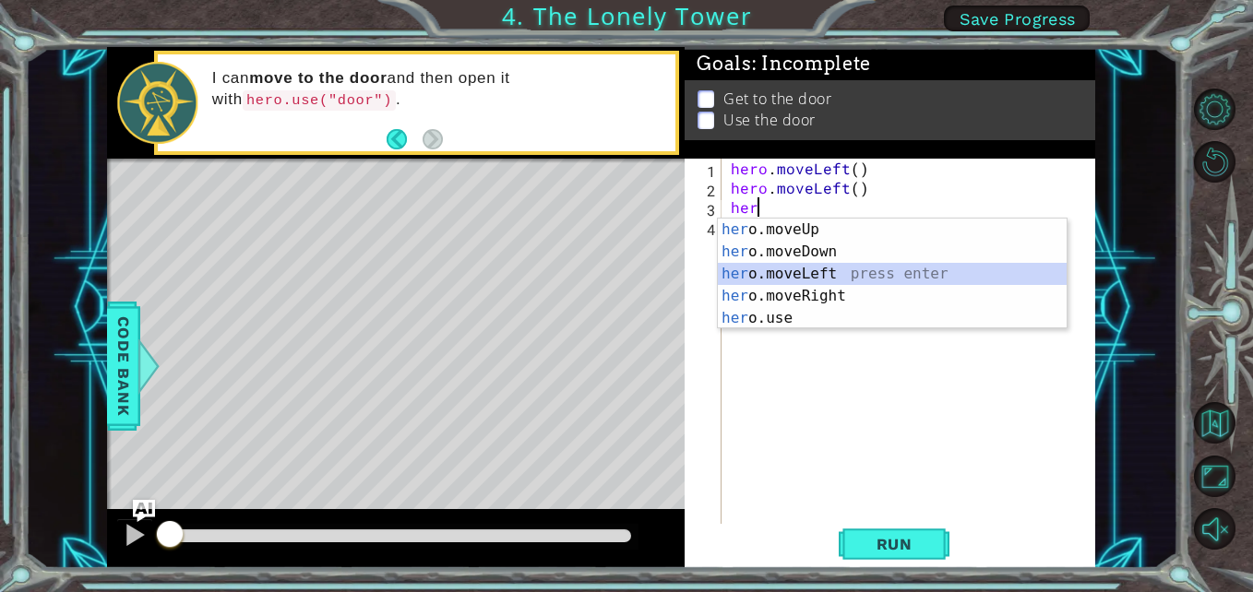
click at [765, 273] on div "her o.moveUp press enter her o.moveDown press enter her o.moveLeft press enter …" at bounding box center [892, 296] width 349 height 155
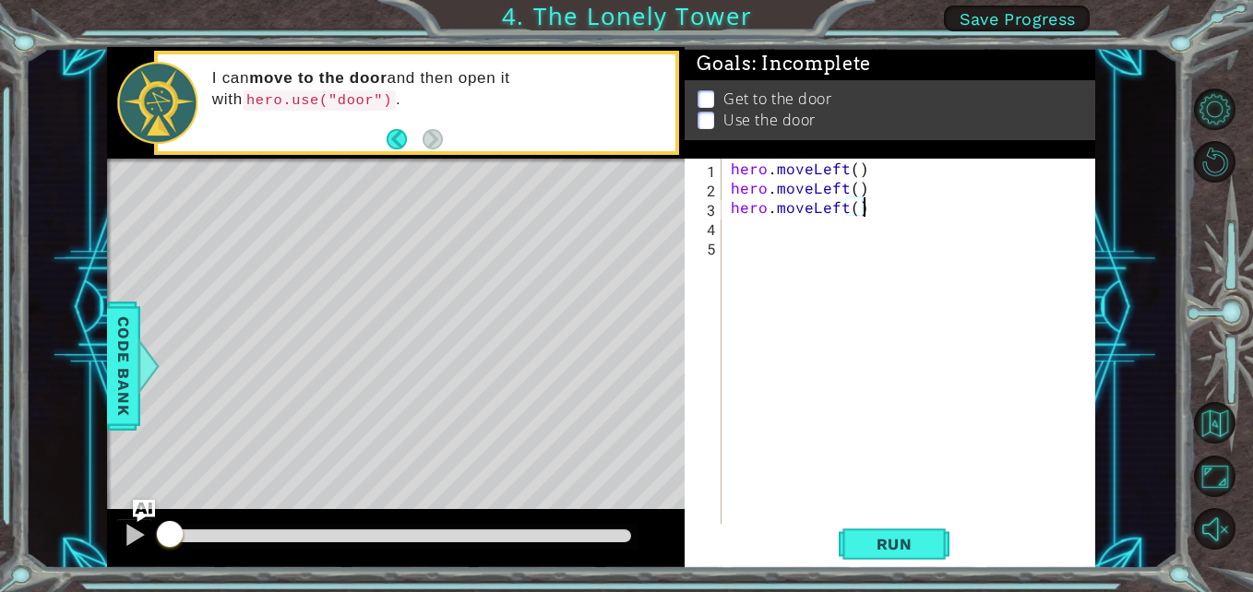
drag, startPoint x: 865, startPoint y: 214, endPoint x: 852, endPoint y: 212, distance: 14.0
click at [852, 212] on div "hero . moveLeft ( ) hero . moveLeft ( ) hero . moveLeft ( )" at bounding box center [913, 362] width 373 height 407
click at [844, 210] on div "hero . moveLeft ( ) hero . moveLeft ( ) hero . moveLeft ( )" at bounding box center [913, 362] width 373 height 407
drag, startPoint x: 834, startPoint y: 210, endPoint x: 844, endPoint y: 212, distance: 10.3
click at [844, 212] on div "hero . moveLeft ( ) hero . moveLeft ( ) hero . moveLeft ( )" at bounding box center [913, 362] width 373 height 407
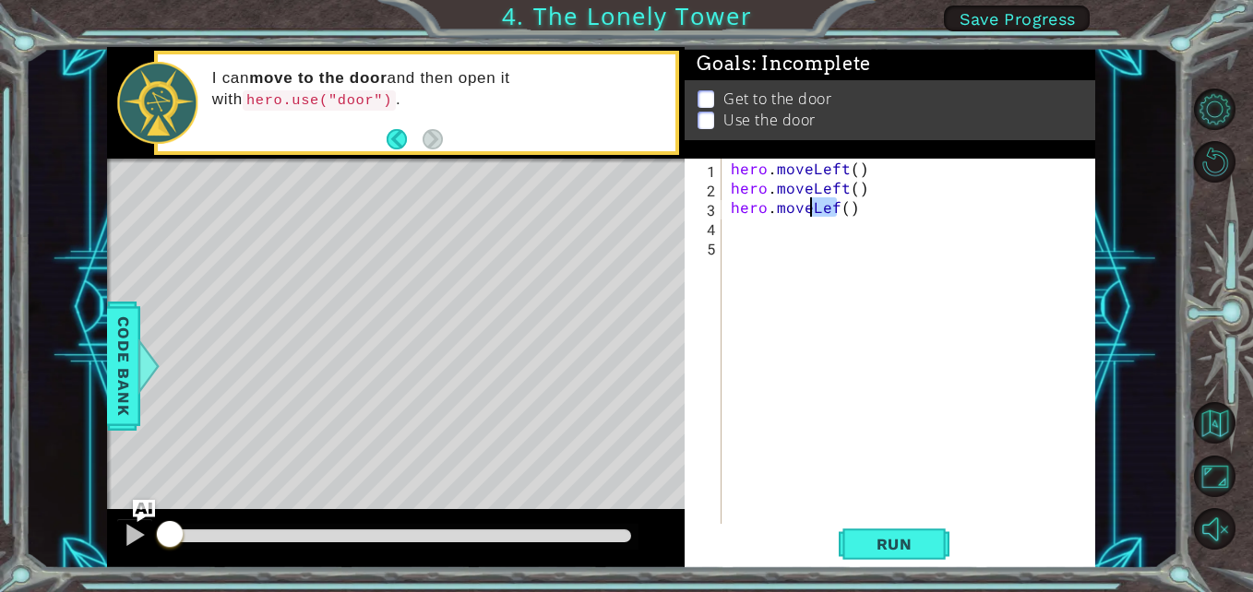
drag, startPoint x: 833, startPoint y: 211, endPoint x: 814, endPoint y: 214, distance: 19.6
click at [814, 214] on div "hero . moveLeft ( ) hero . moveLeft ( ) hero . moveLef ( )" at bounding box center [913, 362] width 373 height 407
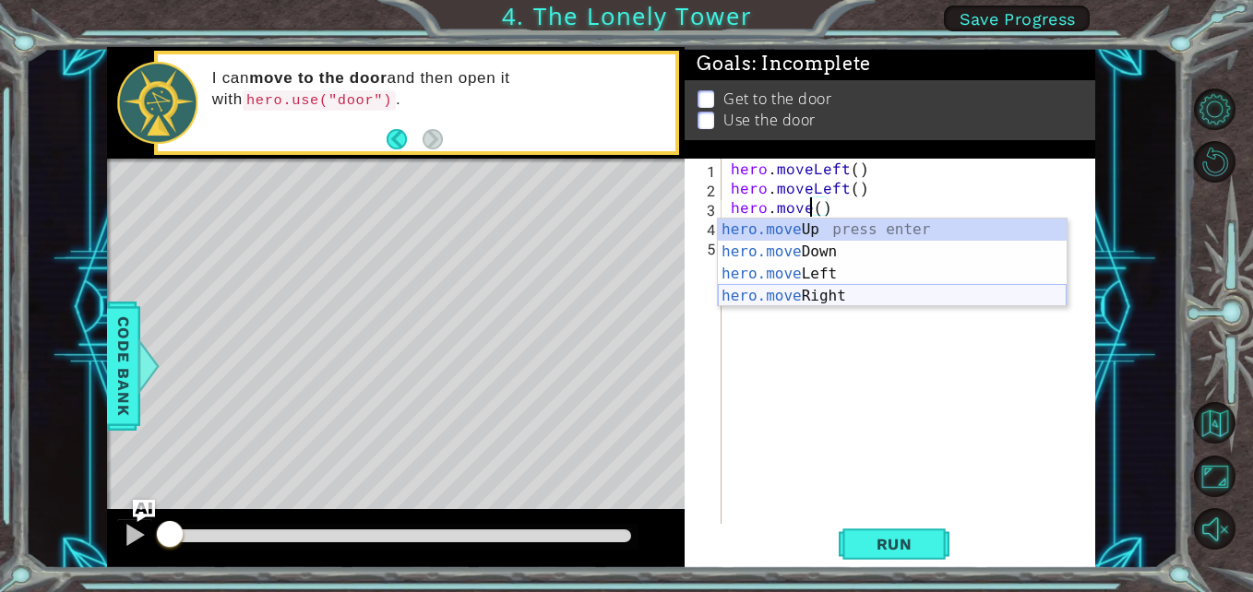
click at [759, 299] on div "hero.move Up press enter hero.move Down press enter hero.move Left press enter …" at bounding box center [892, 285] width 349 height 133
type textarea "hero.moveRight"
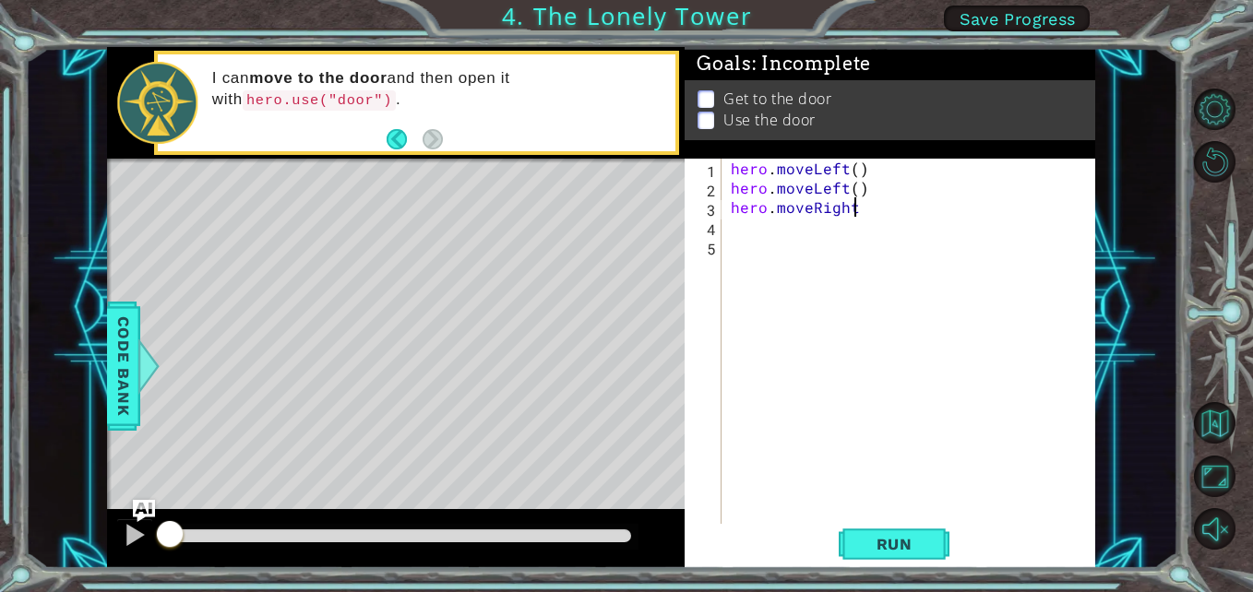
click at [731, 235] on div "hero . moveLeft ( ) hero . moveLeft ( ) hero . moveRight" at bounding box center [913, 362] width 373 height 407
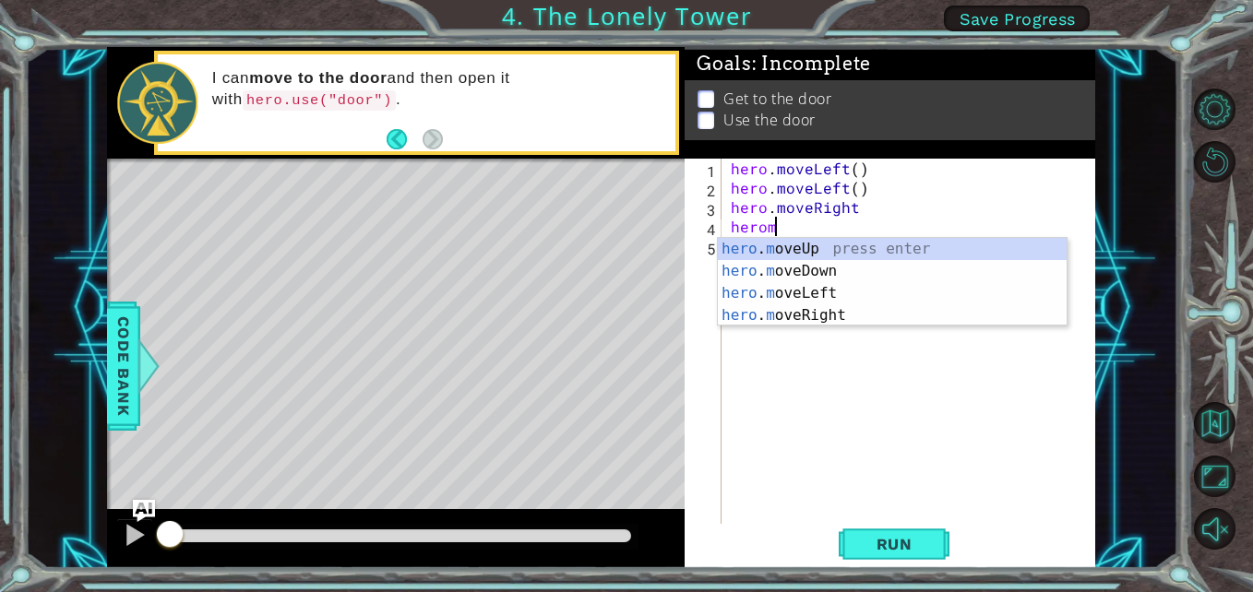
type textarea "heromo"
click at [797, 250] on div "hero . mo veUp press enter hero . mo veDown press enter hero . mo veLeft press …" at bounding box center [892, 304] width 349 height 133
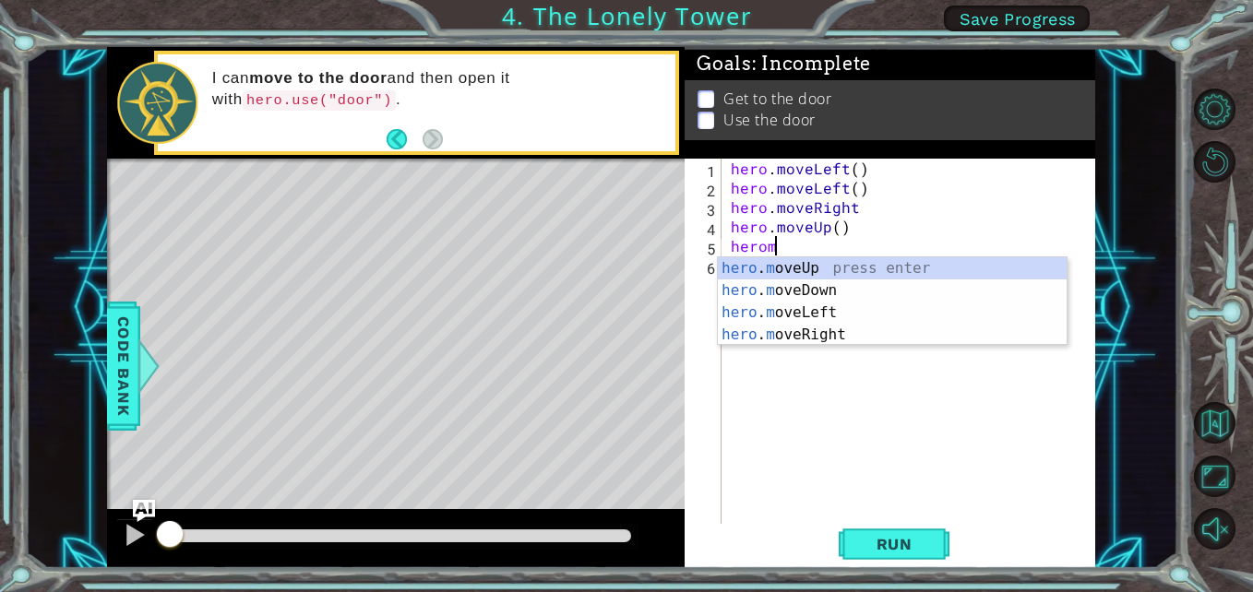
type textarea "heromo"
click at [824, 339] on div "hero . mo veUp press enter hero . mo veDown press enter hero . mo veLeft press …" at bounding box center [892, 323] width 349 height 133
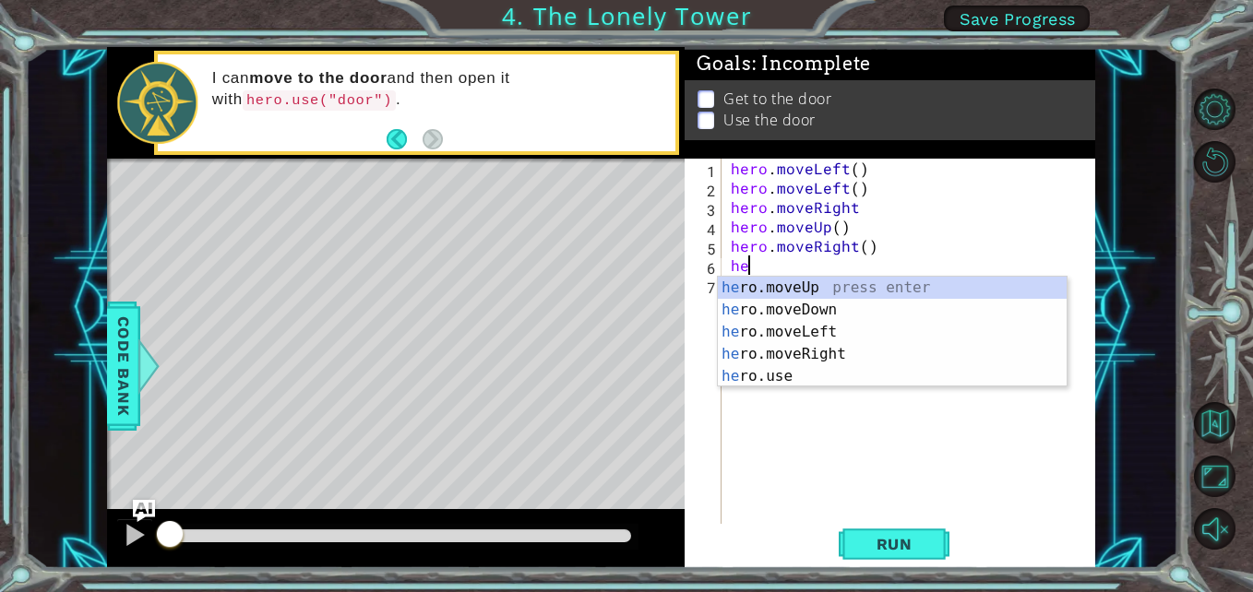
scroll to position [0, 1]
type textarea "hero"
click at [840, 352] on div "hero .moveUp press enter hero .moveDown press enter hero .moveLeft press enter …" at bounding box center [892, 354] width 349 height 155
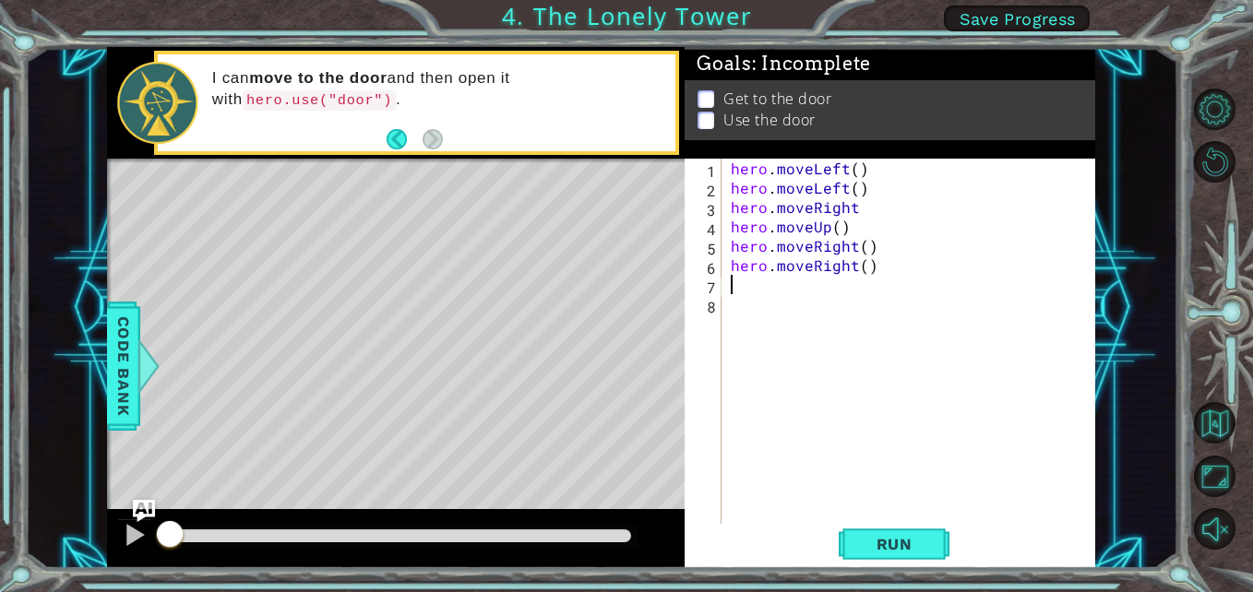
scroll to position [0, 0]
click at [912, 537] on span "Run" at bounding box center [894, 544] width 73 height 18
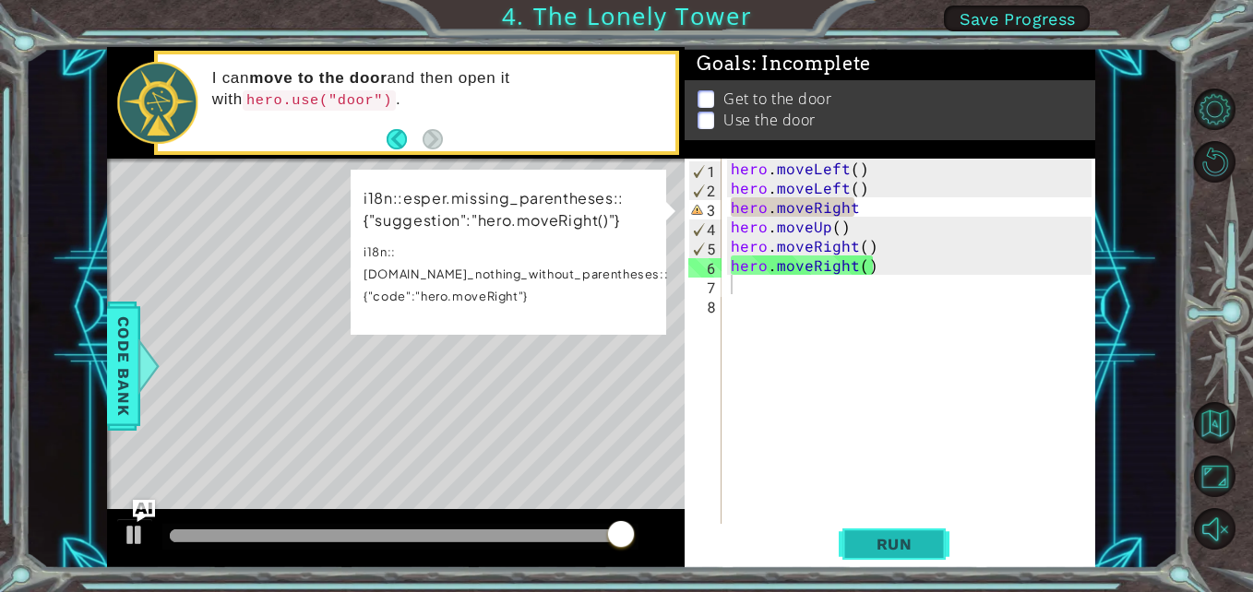
click at [886, 537] on span "Run" at bounding box center [894, 544] width 73 height 18
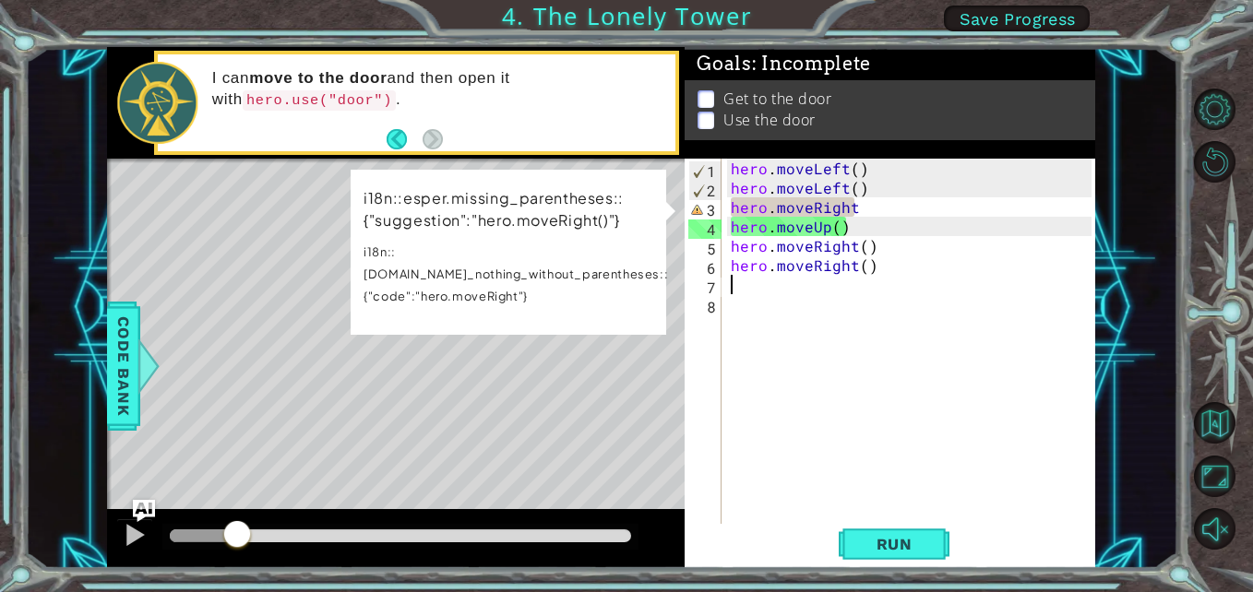
drag, startPoint x: 415, startPoint y: 532, endPoint x: 238, endPoint y: 533, distance: 177.1
click at [238, 533] on div at bounding box center [237, 535] width 33 height 33
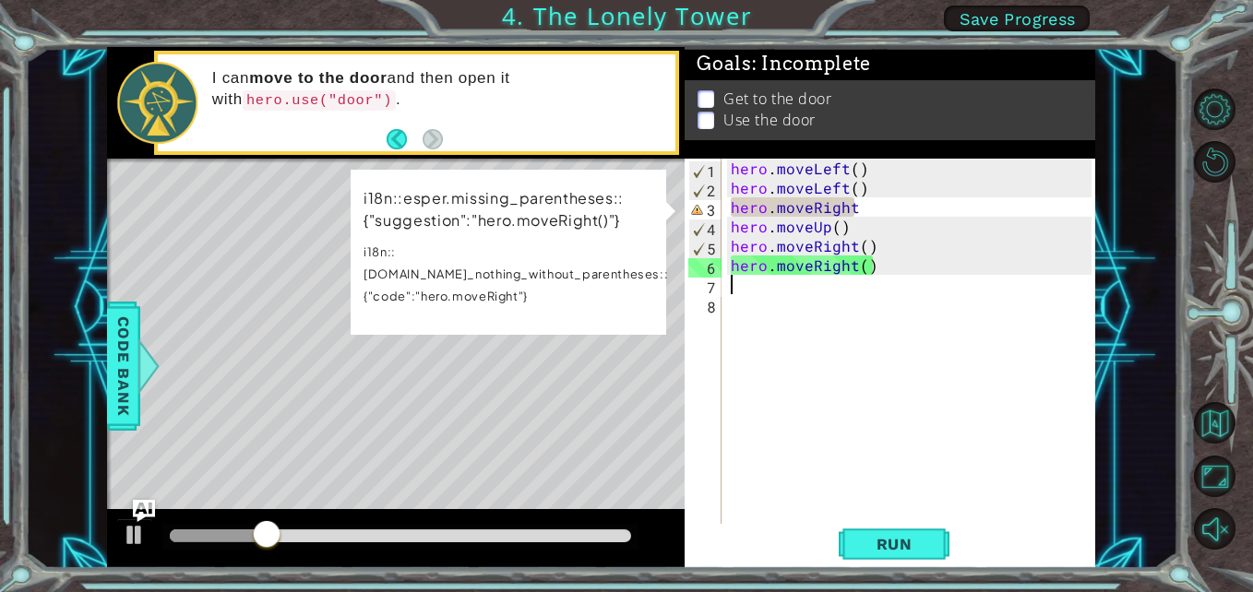
click at [850, 245] on div "hero . moveLeft ( ) hero . moveLeft ( ) hero . moveRight hero . moveUp ( ) hero…" at bounding box center [913, 362] width 373 height 407
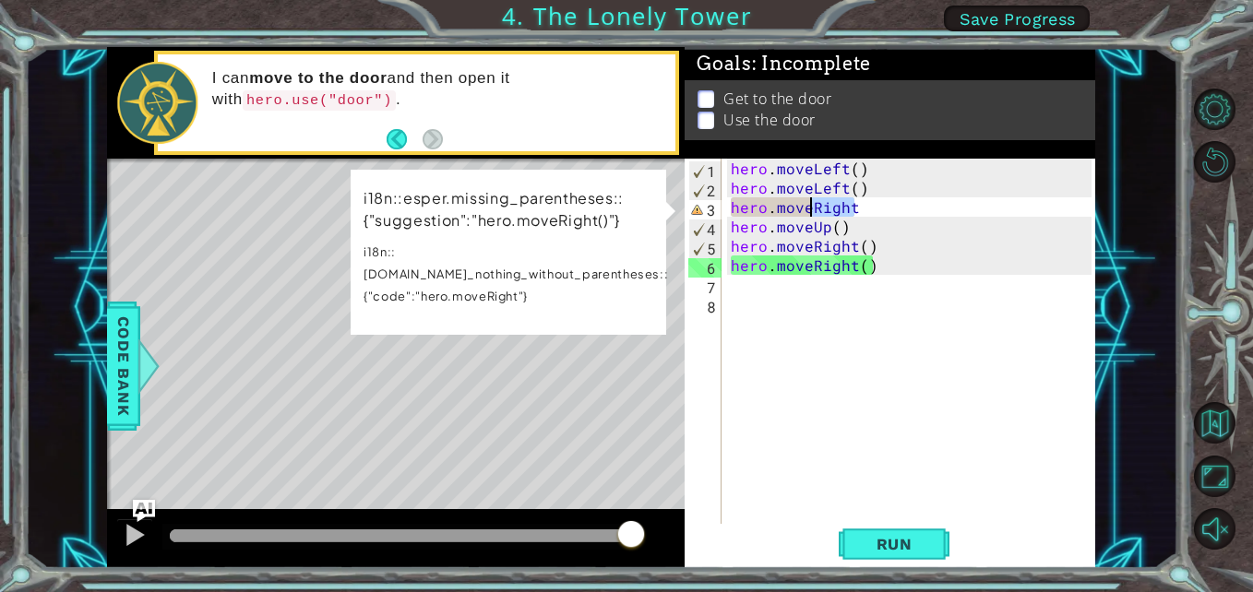
drag, startPoint x: 854, startPoint y: 212, endPoint x: 813, endPoint y: 212, distance: 41.5
click at [813, 212] on div "hero . moveLeft ( ) hero . moveLeft ( ) hero . moveRight hero . moveUp ( ) hero…" at bounding box center [913, 362] width 373 height 407
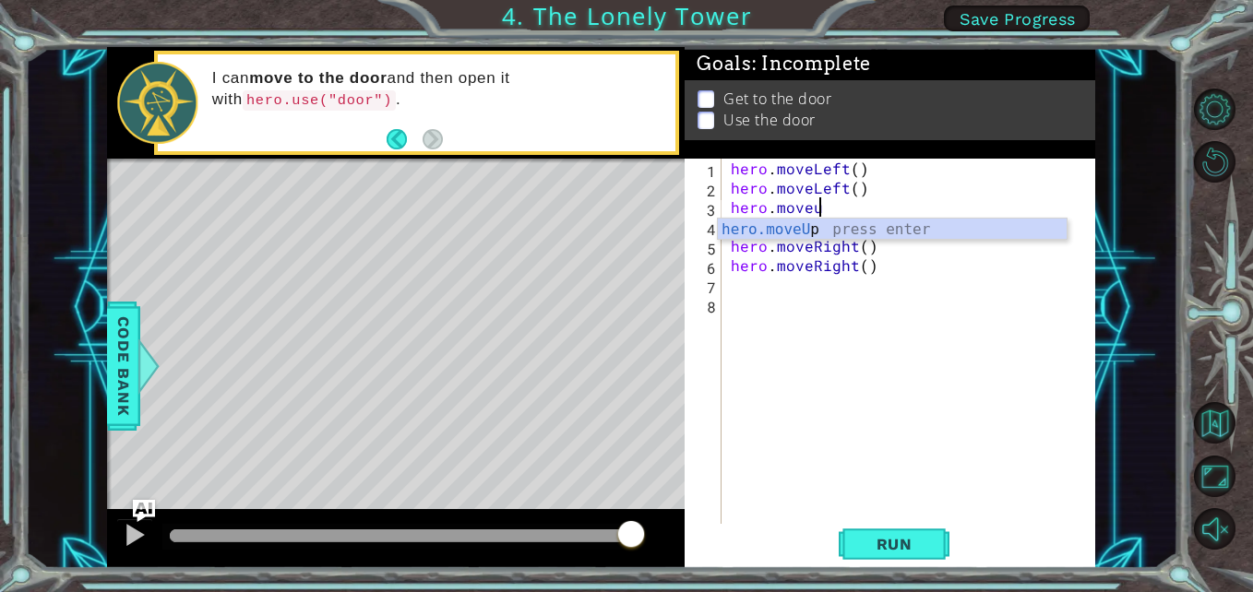
scroll to position [0, 6]
click at [907, 536] on span "Run" at bounding box center [894, 544] width 73 height 18
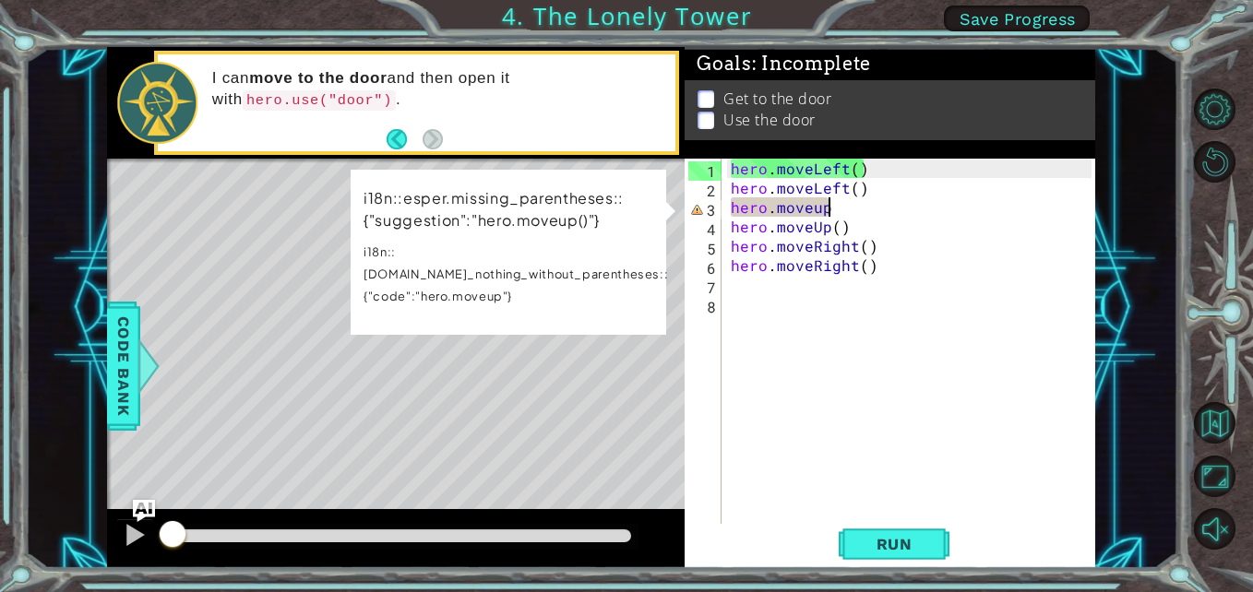
drag, startPoint x: 625, startPoint y: 526, endPoint x: 162, endPoint y: 516, distance: 462.3
click at [162, 516] on div at bounding box center [396, 538] width 578 height 59
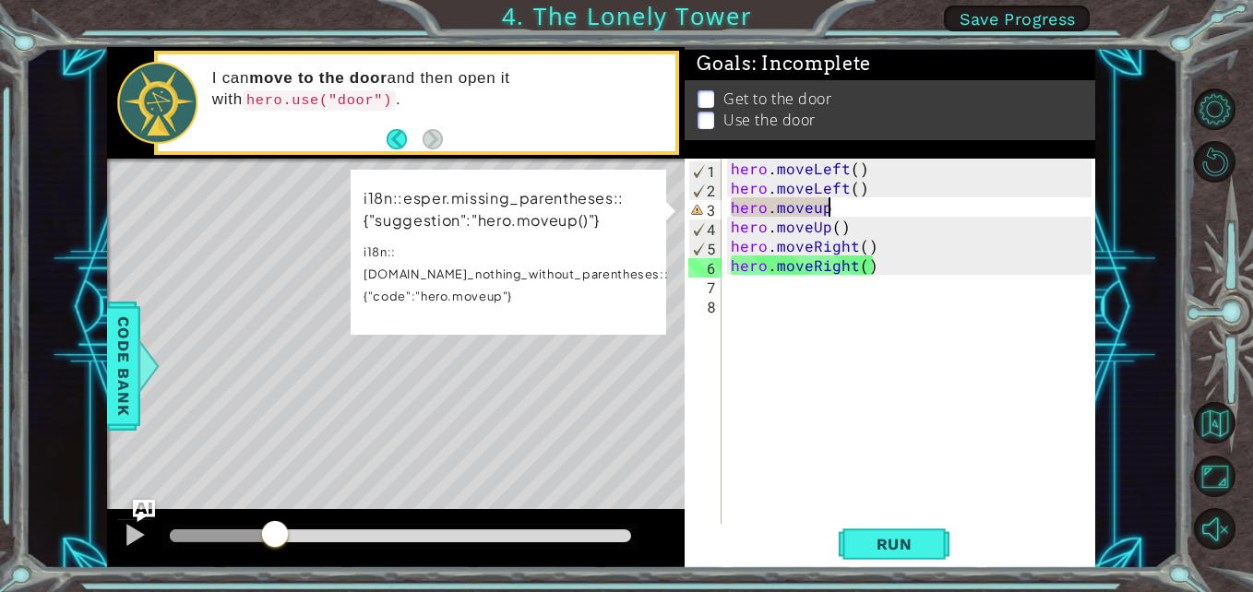
drag, startPoint x: 176, startPoint y: 529, endPoint x: 275, endPoint y: 519, distance: 99.2
click at [275, 519] on div at bounding box center [396, 538] width 578 height 59
drag, startPoint x: 825, startPoint y: 209, endPoint x: 809, endPoint y: 209, distance: 15.7
click at [809, 209] on div "hero . moveLeft ( ) hero . moveLeft ( ) hero . moveup hero . moveUp ( ) hero . …" at bounding box center [913, 362] width 373 height 407
type textarea "hero.move"
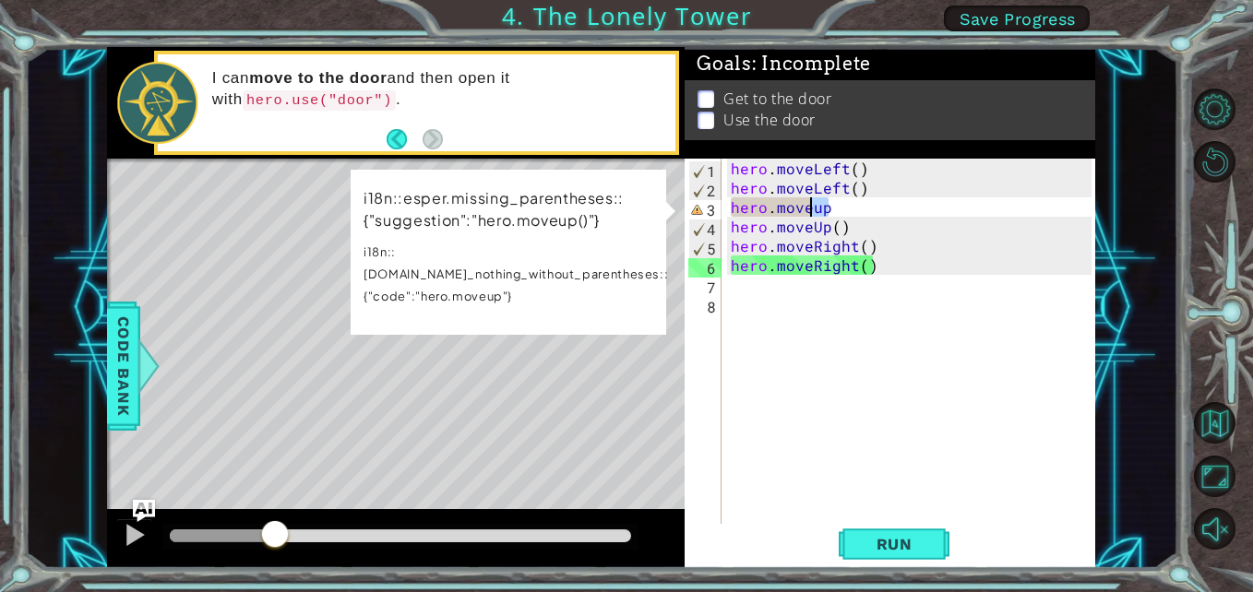
scroll to position [0, 4]
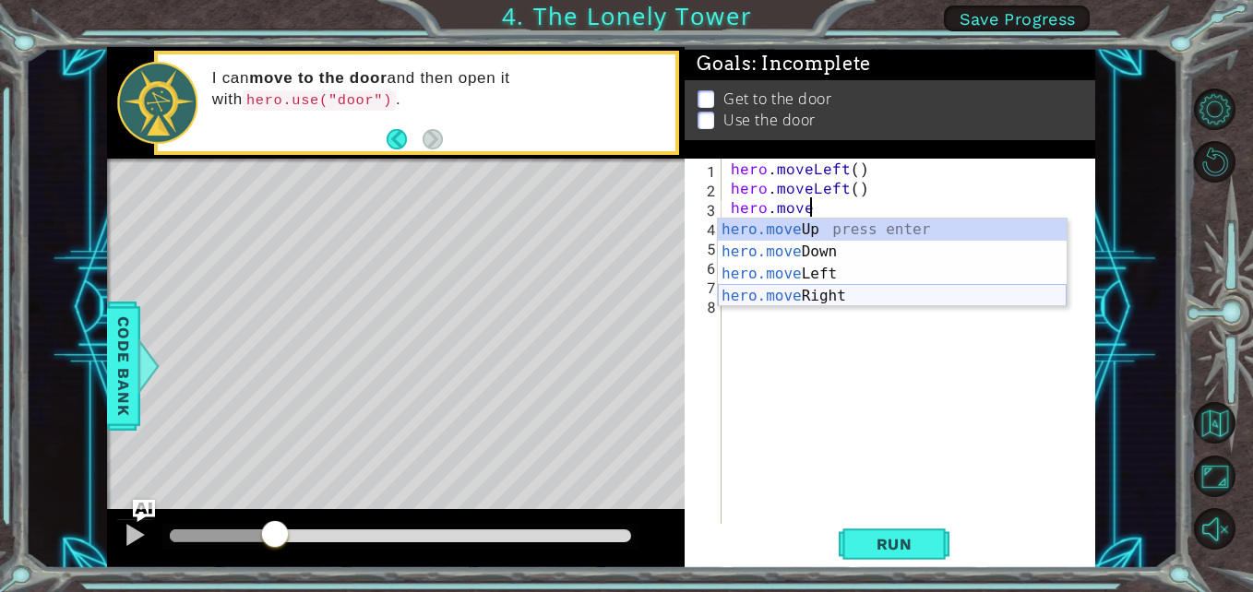
click at [824, 292] on div "hero.move Up press enter hero.move Down press enter hero.move Left press enter …" at bounding box center [892, 285] width 349 height 133
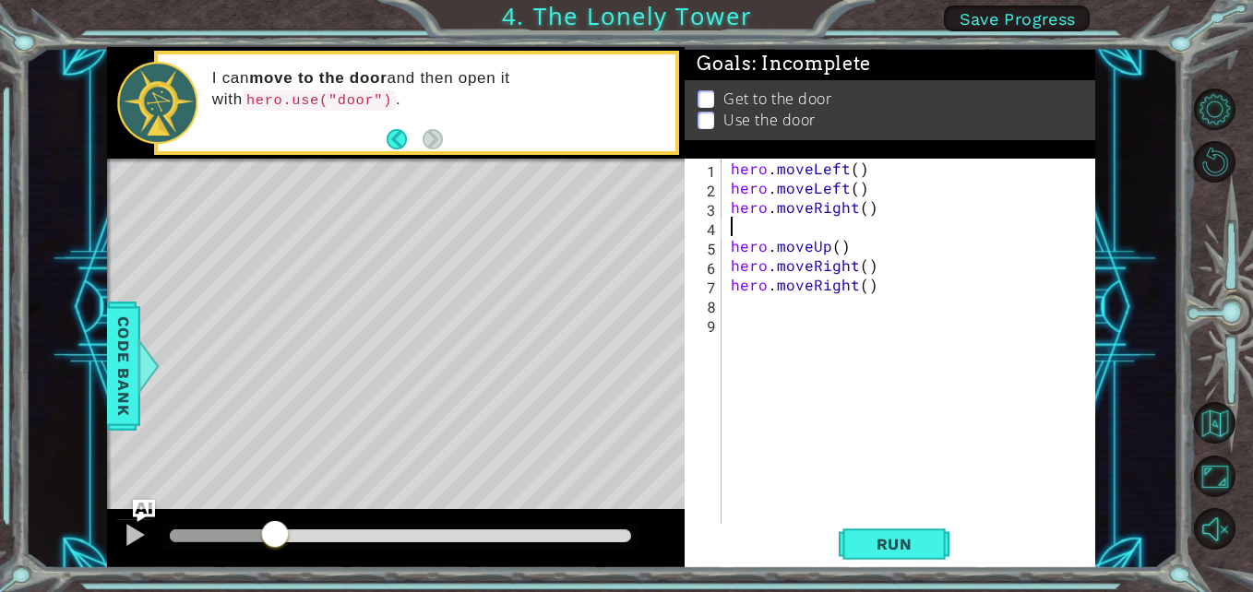
scroll to position [0, 0]
click at [892, 542] on span "Run" at bounding box center [894, 544] width 73 height 18
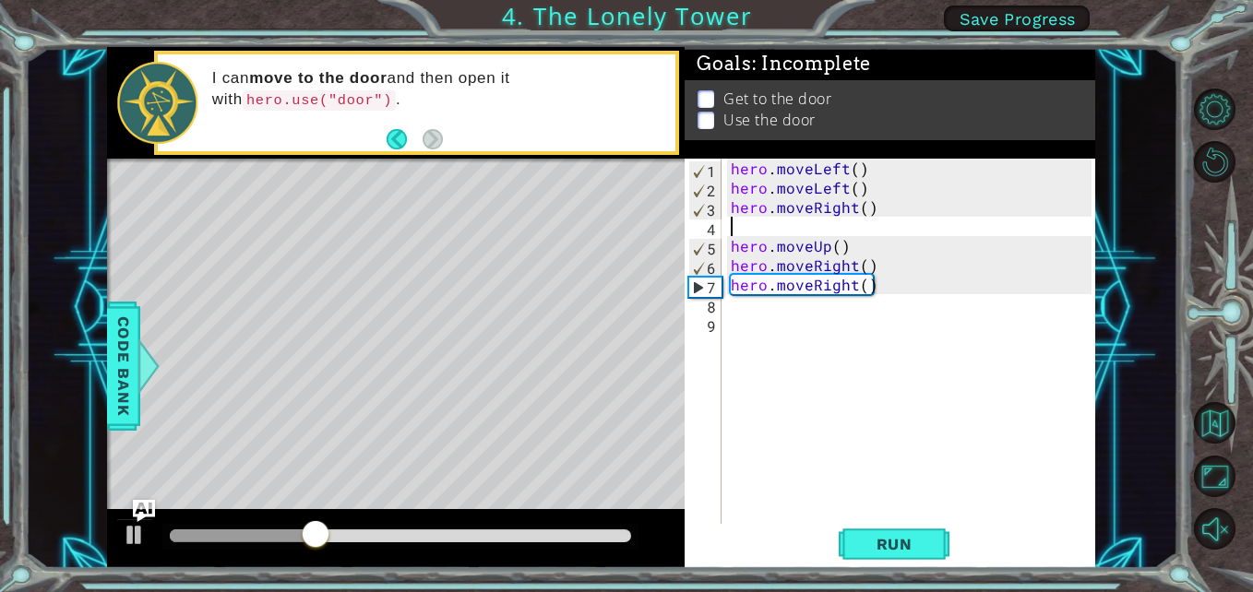
type textarea "hero.moveRight()"
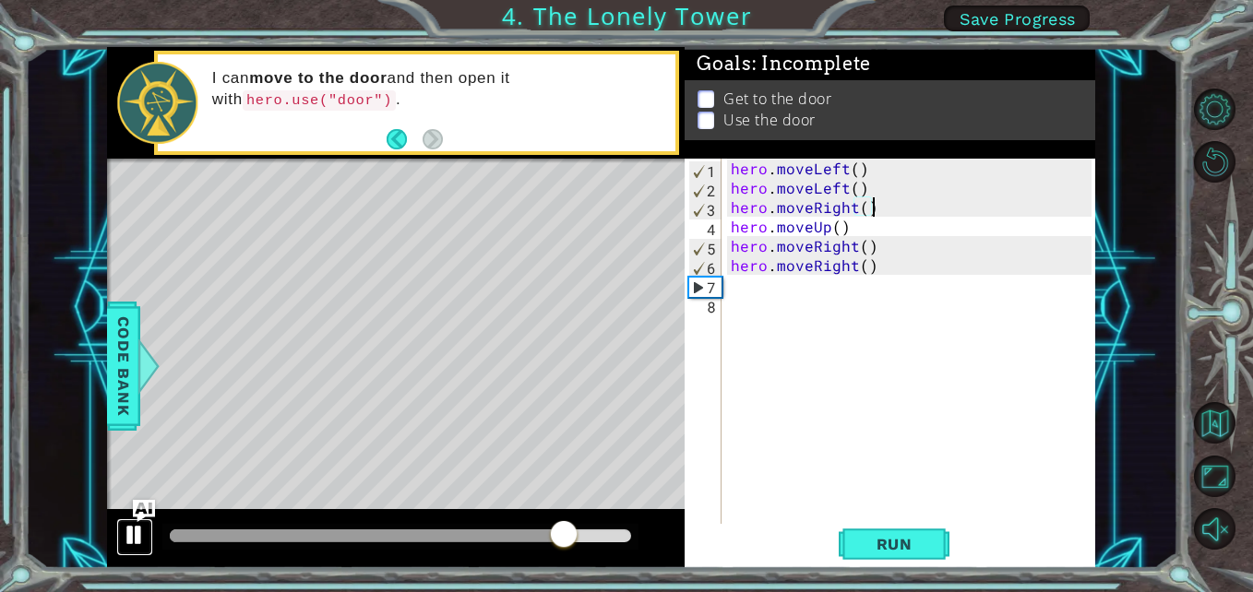
click at [131, 527] on div at bounding box center [135, 535] width 24 height 24
click at [908, 538] on span "Run" at bounding box center [894, 544] width 73 height 18
